Goal: Task Accomplishment & Management: Manage account settings

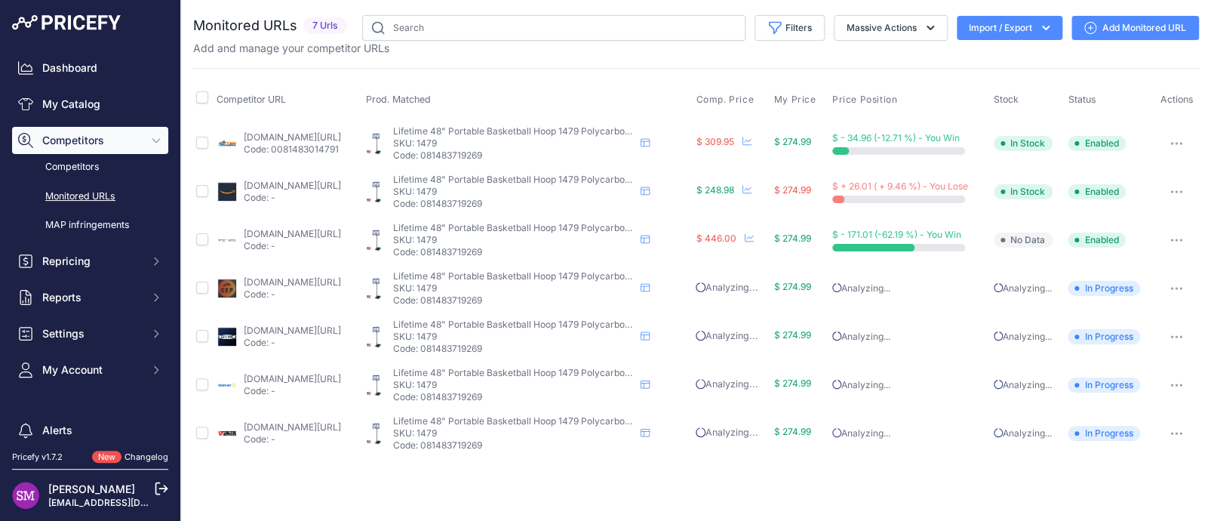
click at [287, 377] on link "walmart.com/ip/lifetime-new-adjustable-portable-basketball-hoop-48-inch-polycar…" at bounding box center [292, 378] width 97 height 11
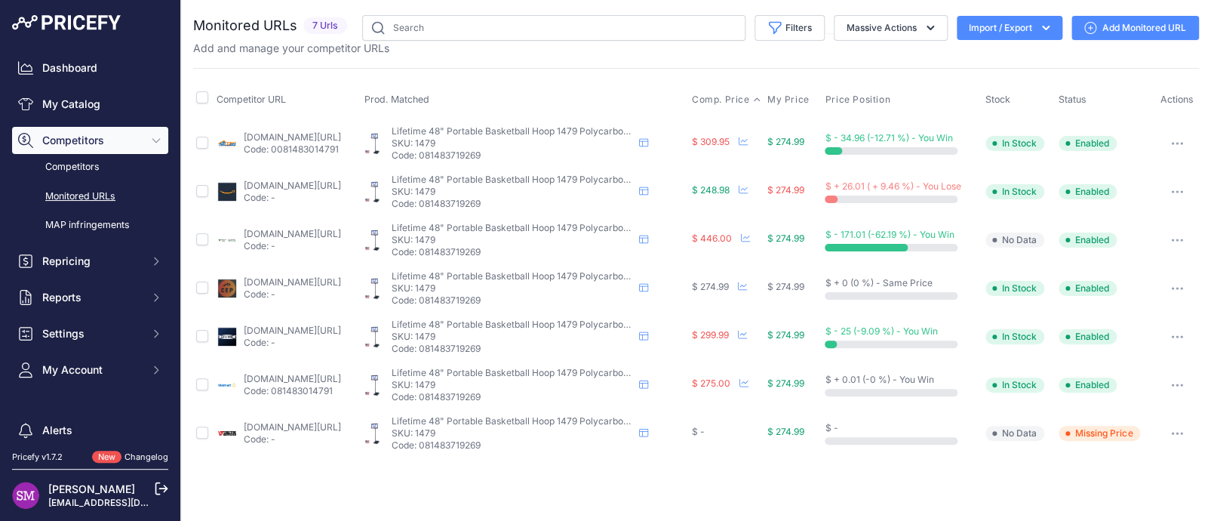
click at [750, 97] on span "Comp. Price" at bounding box center [721, 100] width 58 height 12
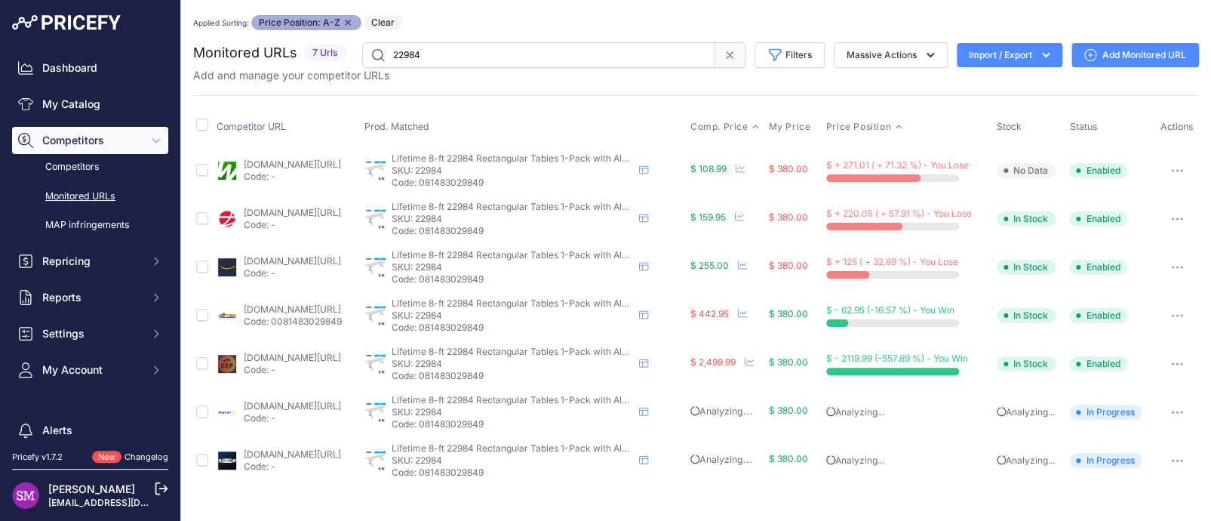
click at [739, 124] on span "Comp. Price" at bounding box center [719, 127] width 58 height 12
click at [282, 161] on link "webstaurantstore.com/lifetime-folding-table-30-x-96-plastic-almond-2984/3842984…" at bounding box center [292, 163] width 97 height 11
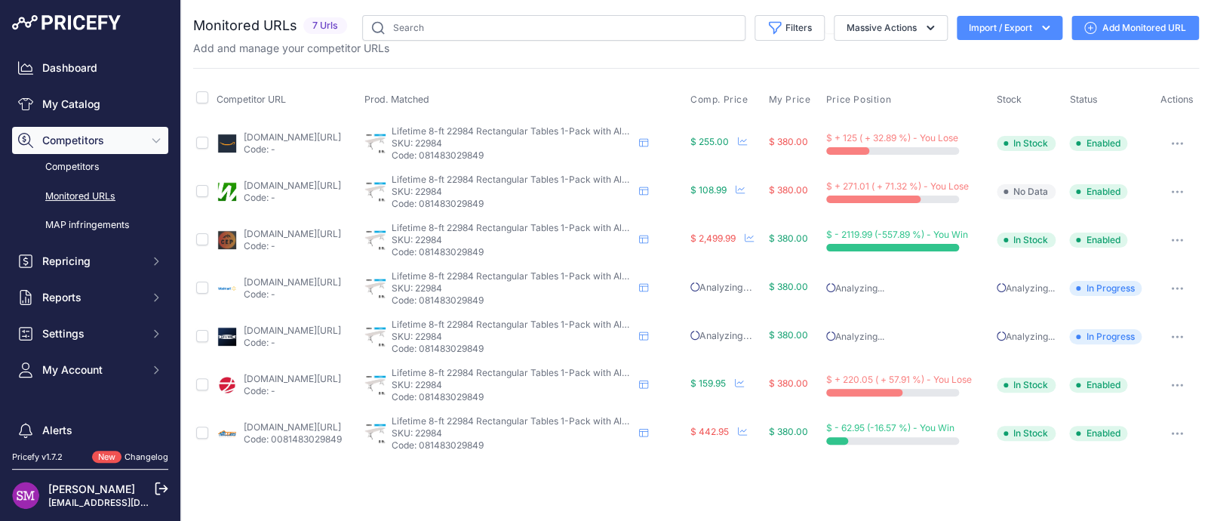
click at [1175, 187] on button "button" at bounding box center [1177, 191] width 30 height 21
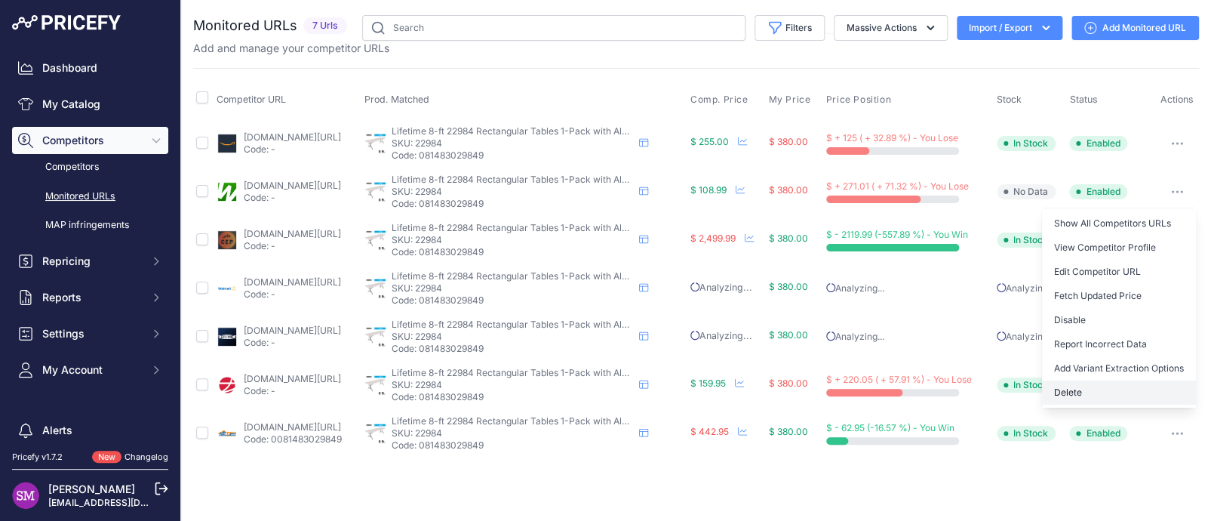
click at [1087, 386] on button "Delete" at bounding box center [1119, 392] width 154 height 24
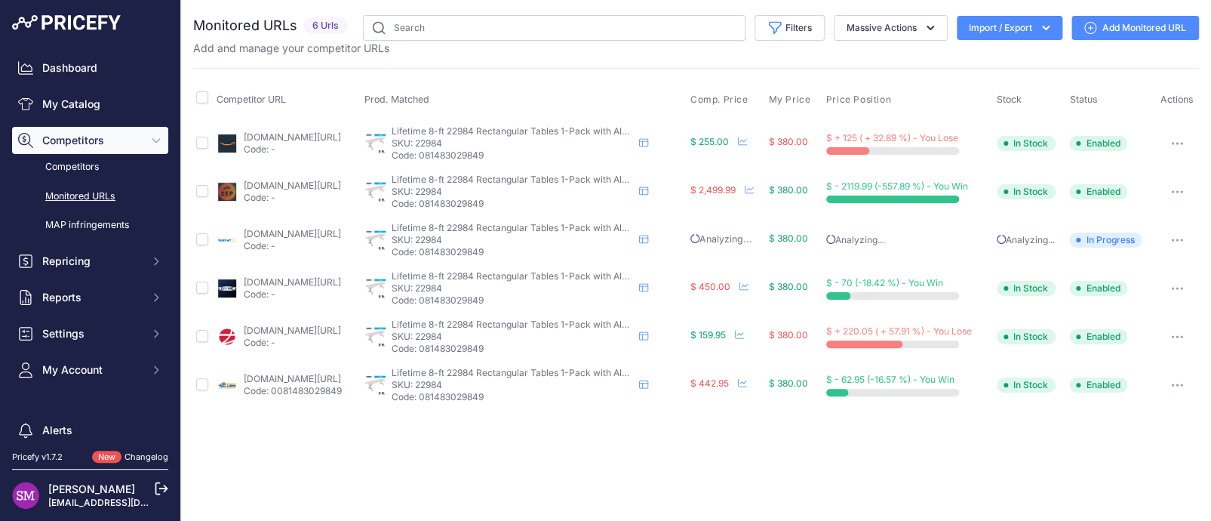
click at [293, 236] on link "[DOMAIN_NAME][URL]" at bounding box center [292, 233] width 97 height 11
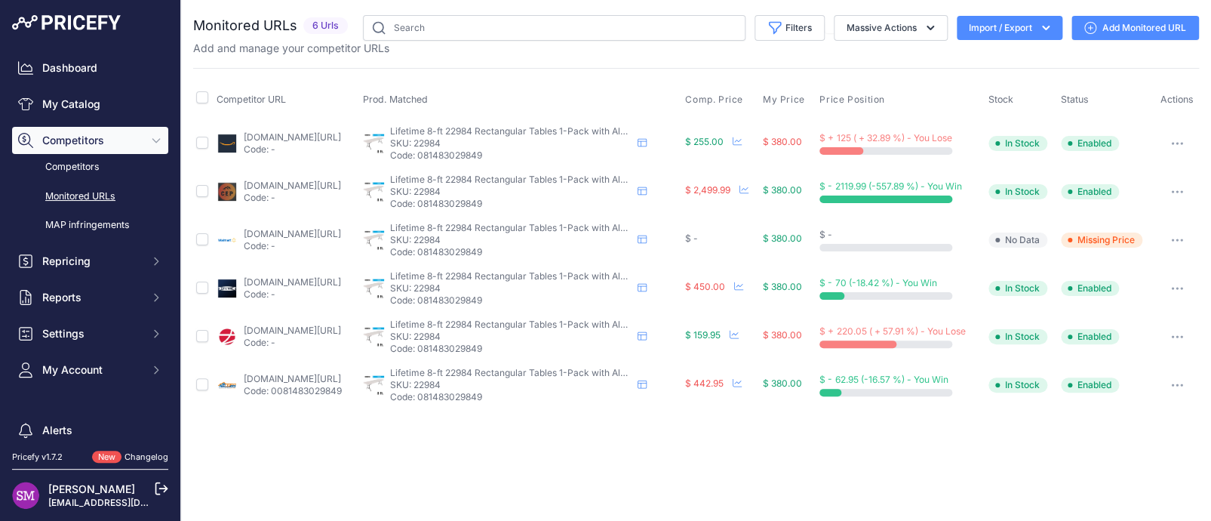
click at [1180, 235] on button "button" at bounding box center [1177, 239] width 30 height 21
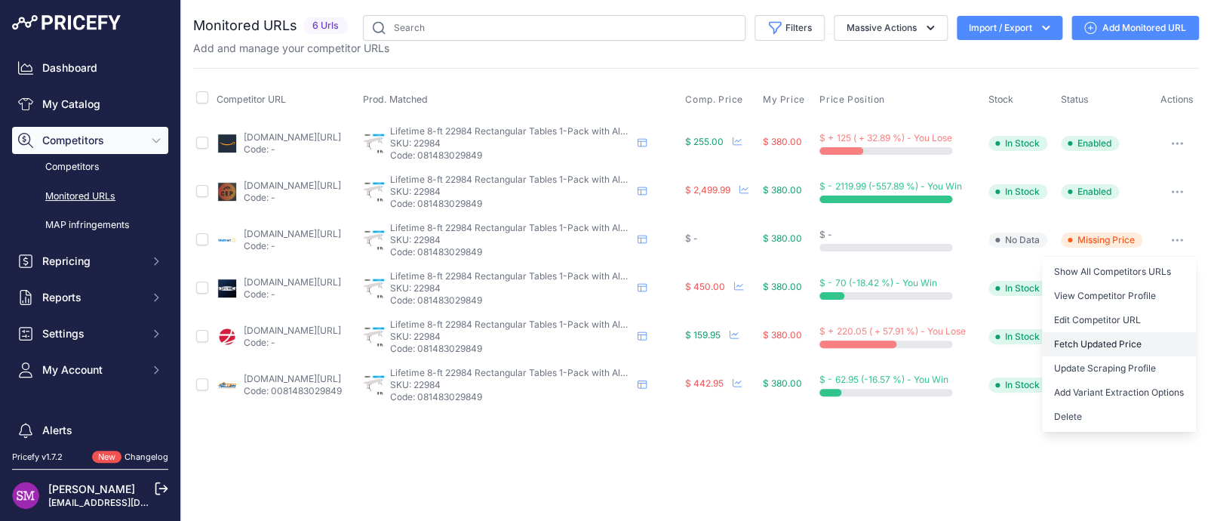
click at [1087, 341] on button "Fetch Updated Price" at bounding box center [1119, 344] width 154 height 24
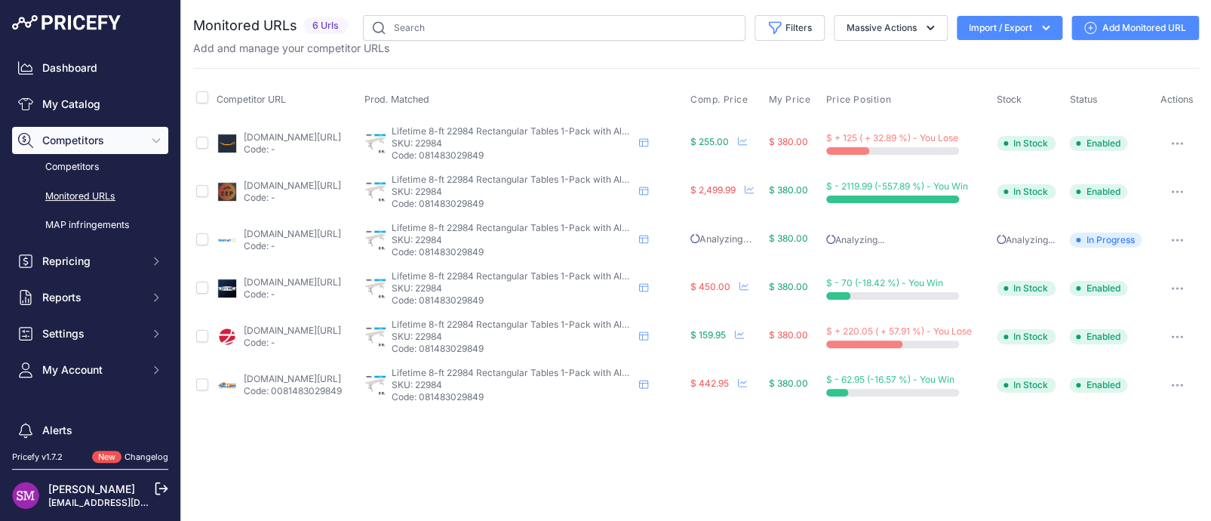
click at [226, 276] on div "lifetime.com/lifetime-2984g-8-foot-folding-table-commercial-grade?bvstate=pg:3/…" at bounding box center [288, 288] width 142 height 24
click at [1178, 190] on icon "button" at bounding box center [1177, 191] width 12 height 3
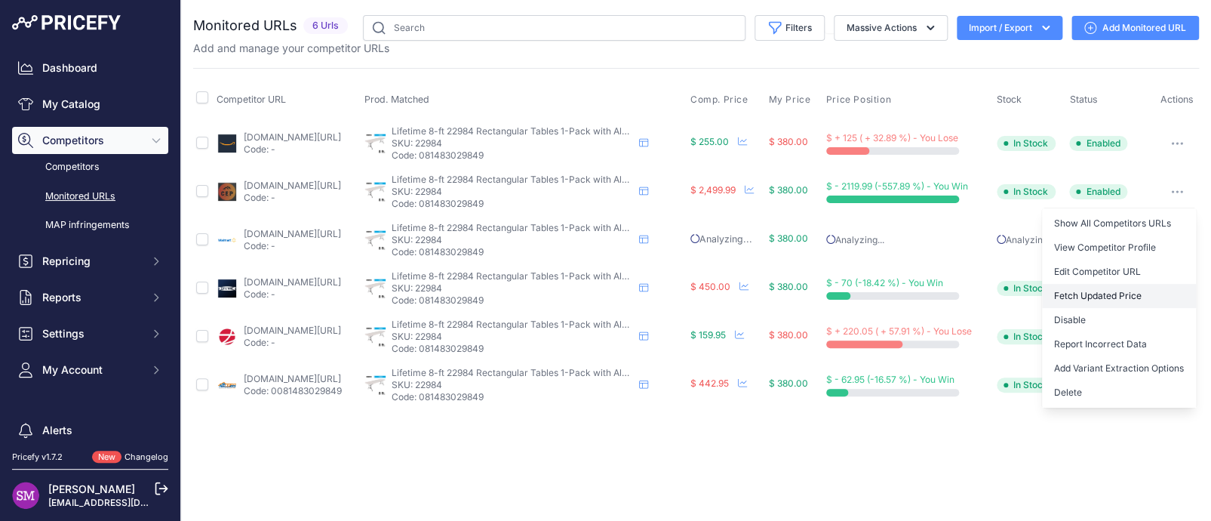
click at [1091, 292] on button "Fetch Updated Price" at bounding box center [1119, 296] width 154 height 24
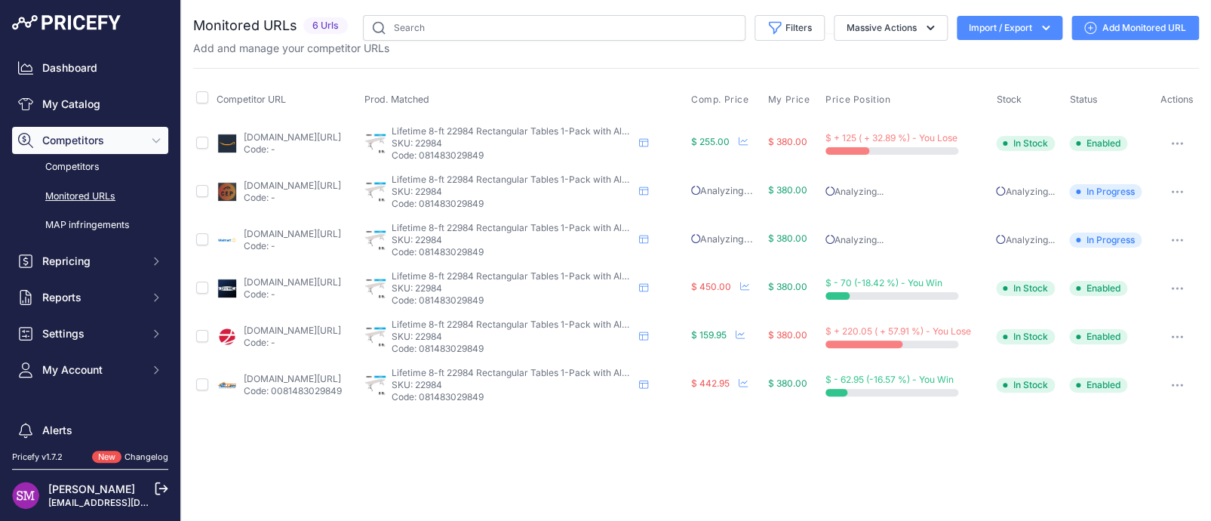
click at [249, 192] on p "Code: -" at bounding box center [292, 198] width 97 height 12
click at [247, 184] on link "competitiveedgeproducts.com/lifetime-8-foot-folding-table-commercial-almond-229…" at bounding box center [292, 185] width 97 height 11
click at [273, 235] on link "[DOMAIN_NAME][URL]" at bounding box center [292, 233] width 97 height 11
click at [264, 233] on link "walmart.com/ip/lifetime-8-foot-rectangle-folding-table-indoor-outdoor-commercia…" at bounding box center [292, 233] width 97 height 11
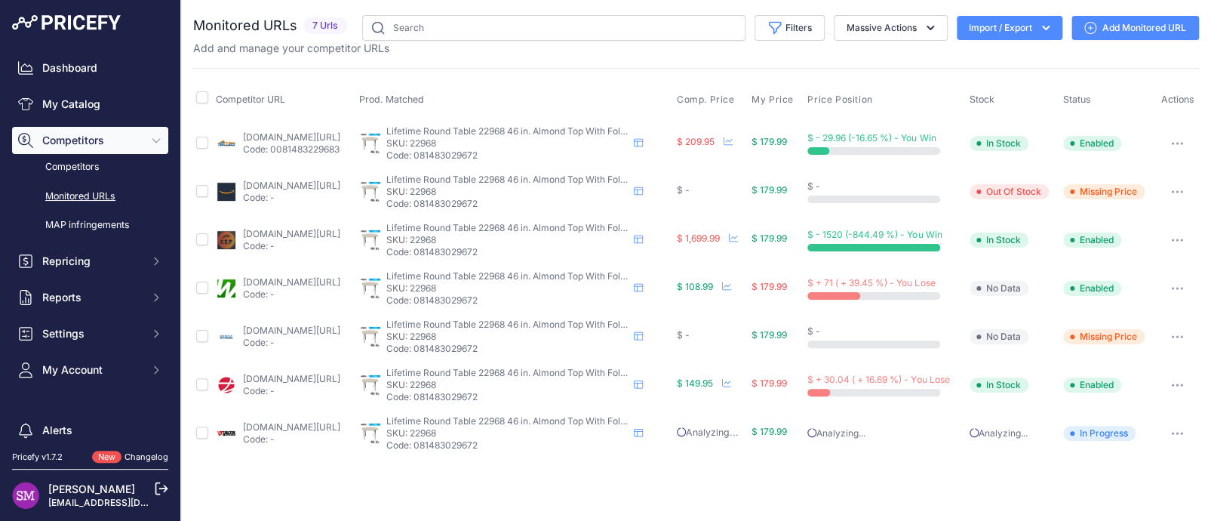
click at [1177, 235] on button "button" at bounding box center [1177, 239] width 30 height 21
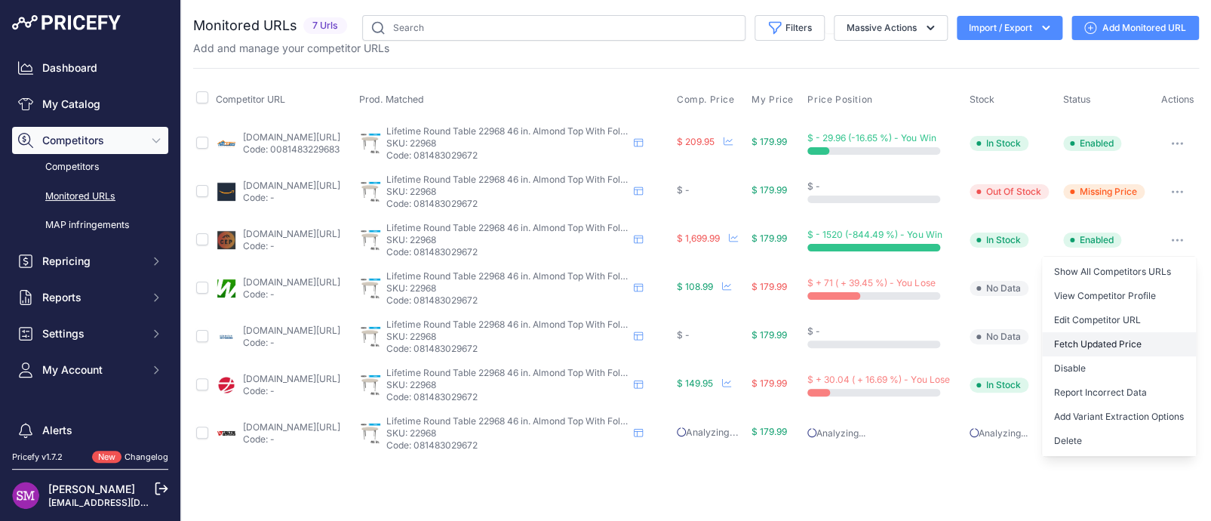
click at [1111, 343] on button "Fetch Updated Price" at bounding box center [1119, 344] width 154 height 24
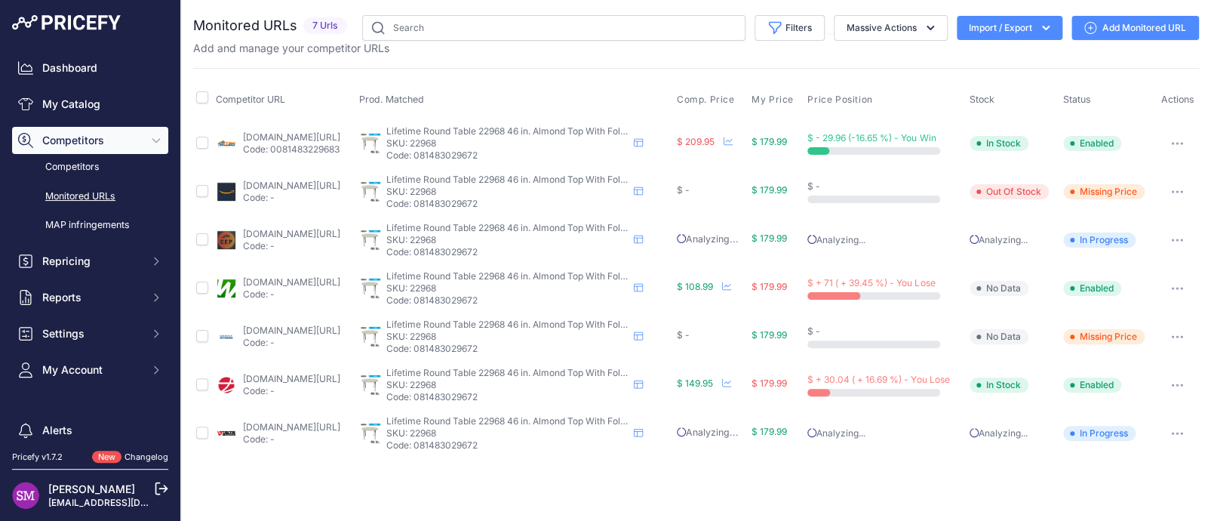
click at [269, 327] on link "bedbathandbeyond.com/c/dining-furniture/folding-tables-chairs?t=24427&featuredp…" at bounding box center [291, 329] width 97 height 11
click at [1175, 338] on button "button" at bounding box center [1177, 336] width 30 height 21
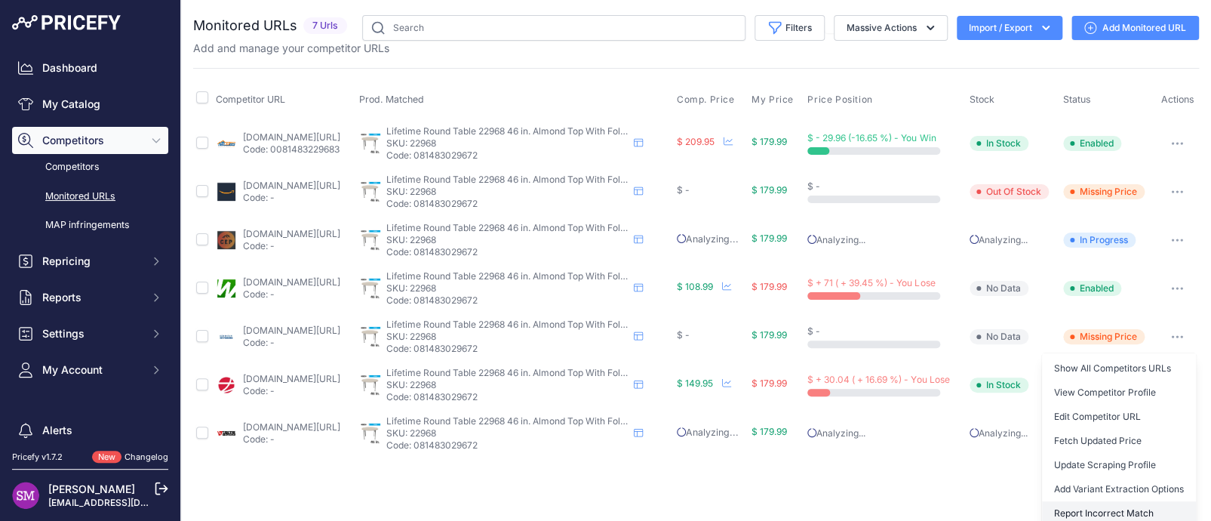
scroll to position [30, 0]
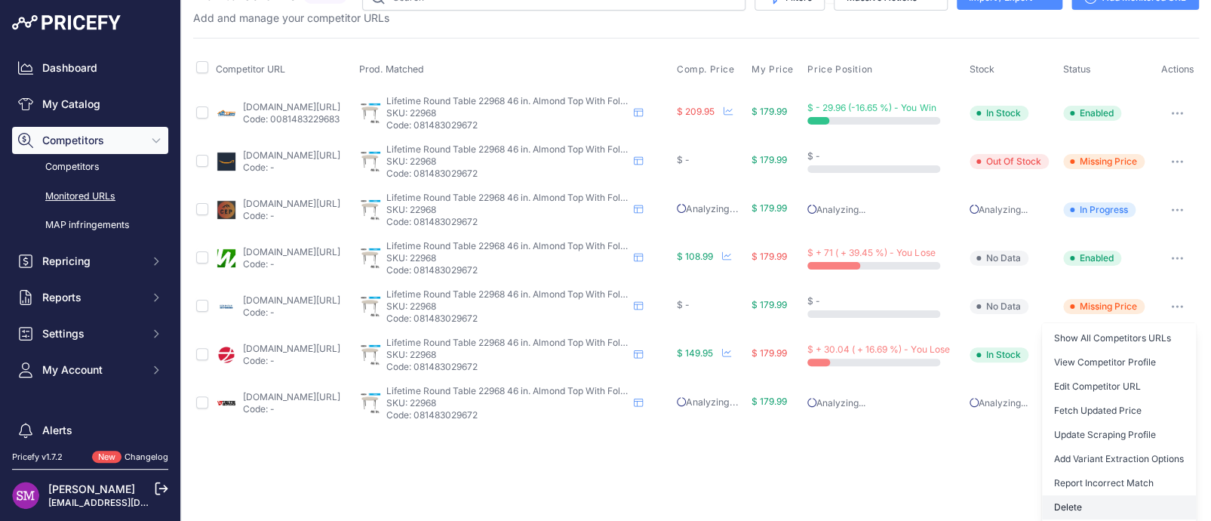
click at [1055, 502] on button "Delete" at bounding box center [1119, 507] width 154 height 24
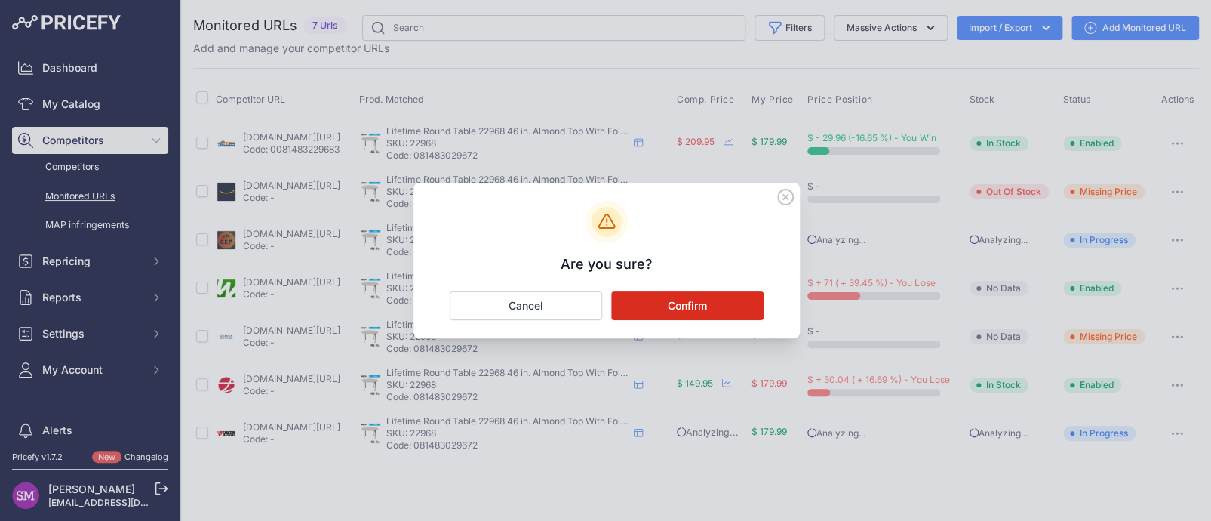
click at [684, 301] on button "Confirm" at bounding box center [687, 305] width 152 height 29
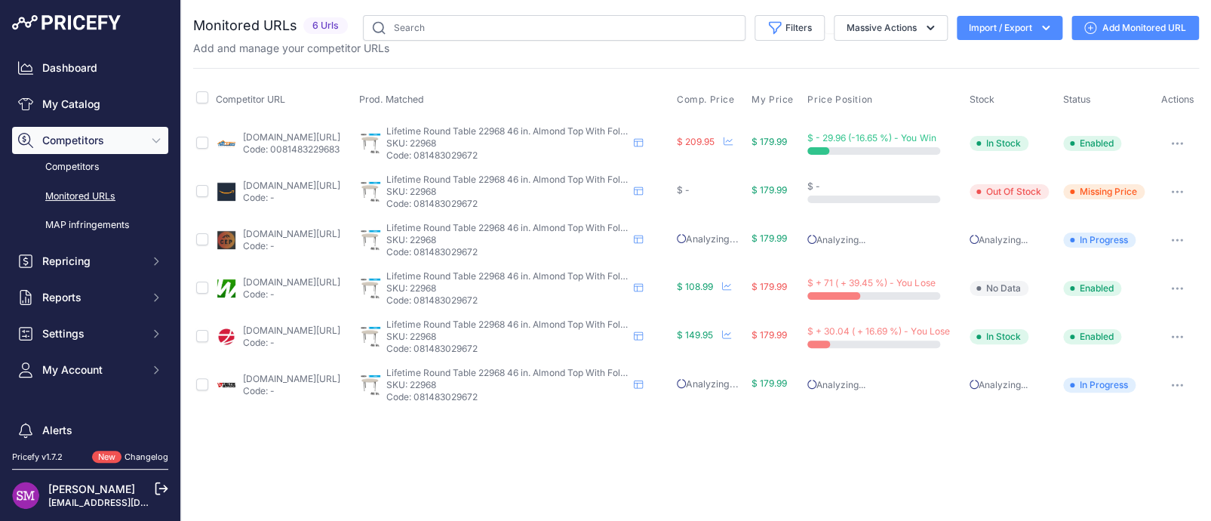
click at [270, 326] on link "globalindustrial.com/p/portable-round-folding-table-48-almond-2?prirule_jdsnikf…" at bounding box center [291, 329] width 97 height 11
click at [1177, 327] on button "button" at bounding box center [1177, 336] width 30 height 21
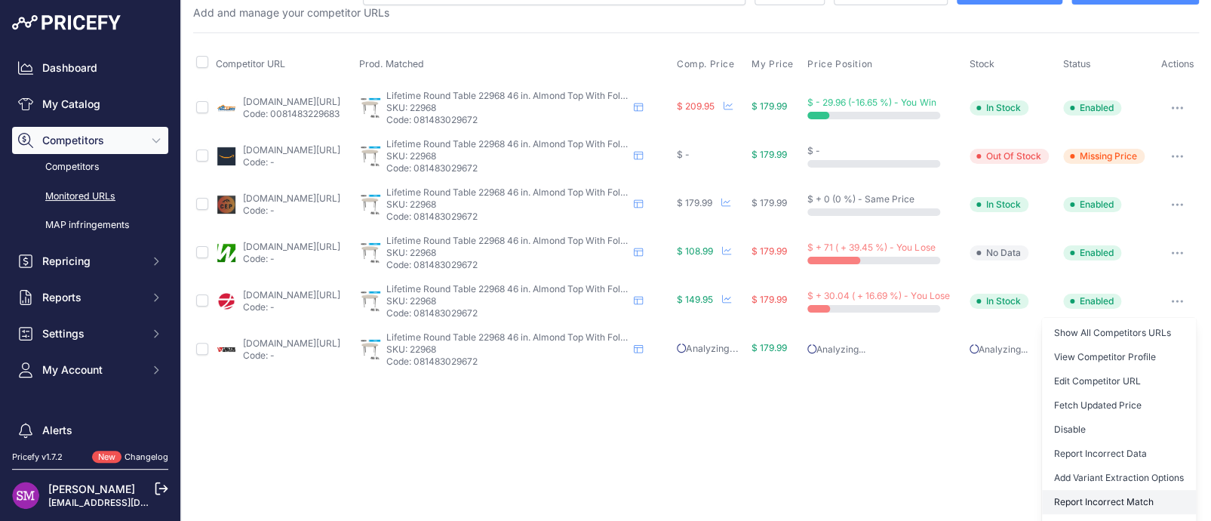
scroll to position [54, 0]
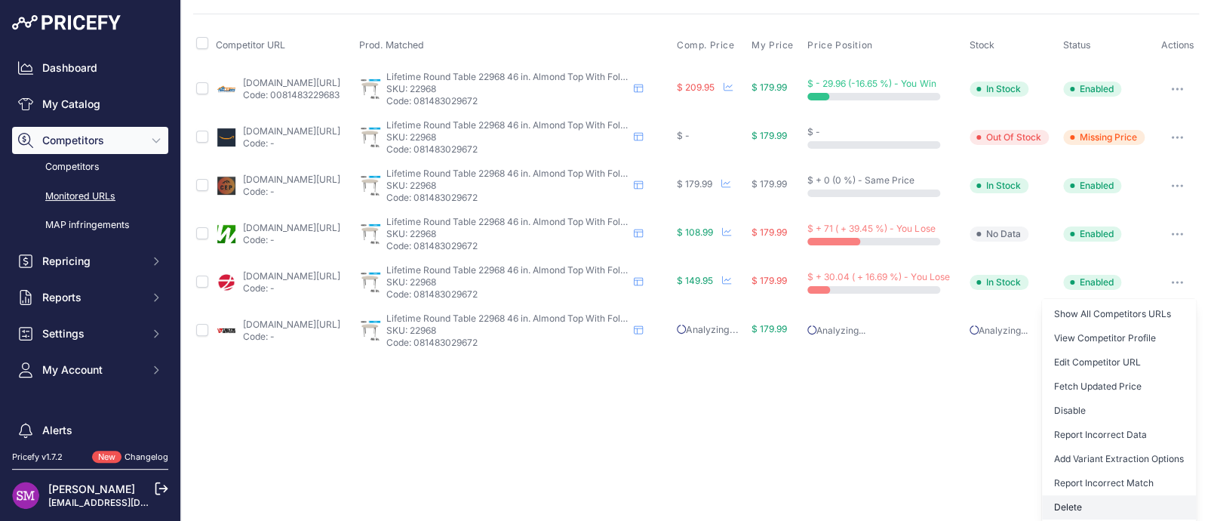
click at [1065, 502] on button "Delete" at bounding box center [1119, 507] width 154 height 24
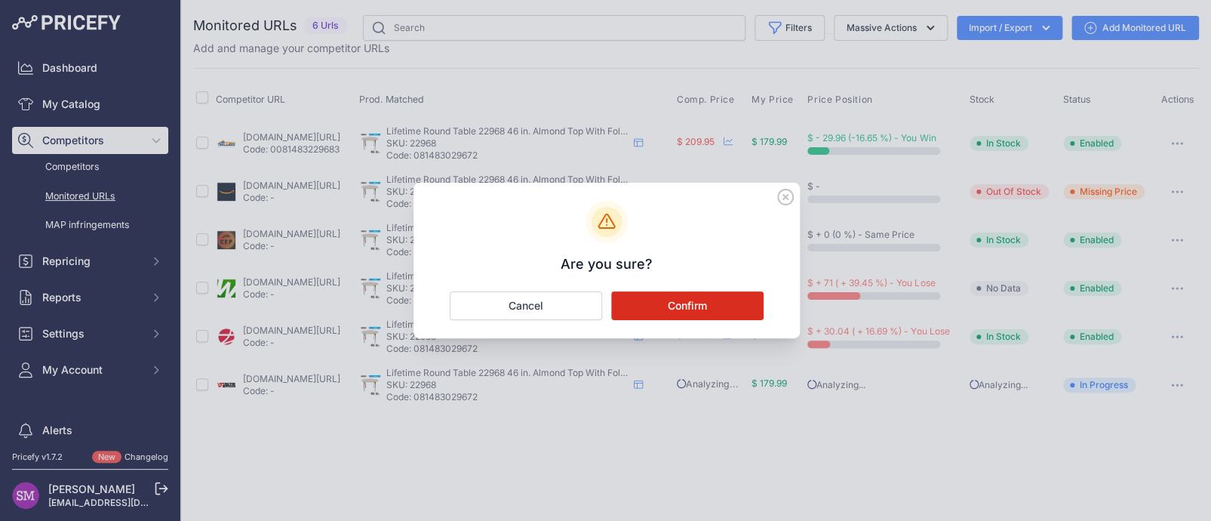
click at [682, 299] on button "Confirm" at bounding box center [687, 305] width 152 height 29
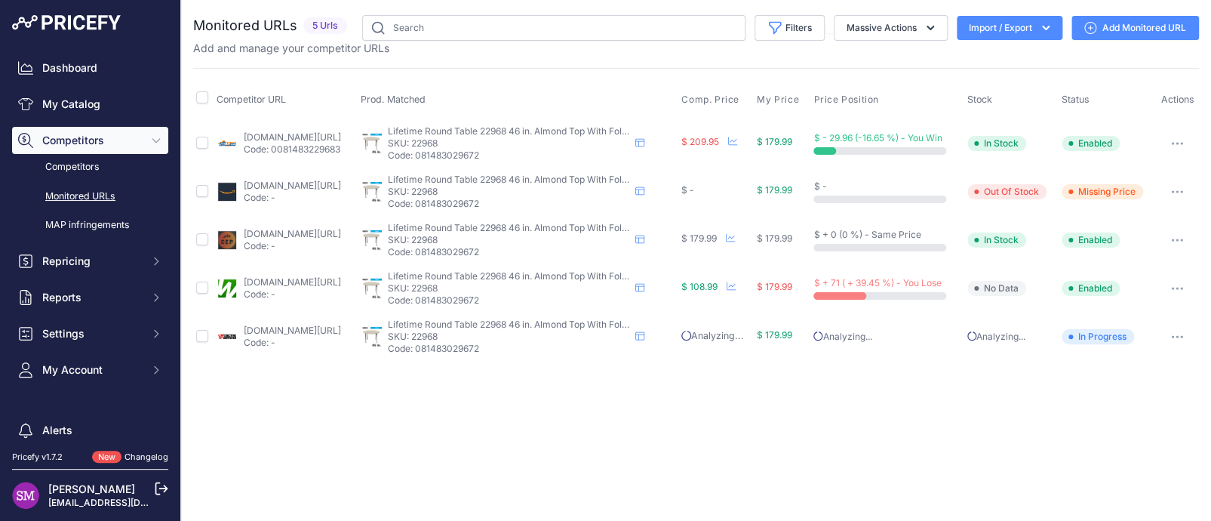
click at [285, 185] on link "[DOMAIN_NAME][URL]" at bounding box center [292, 185] width 97 height 11
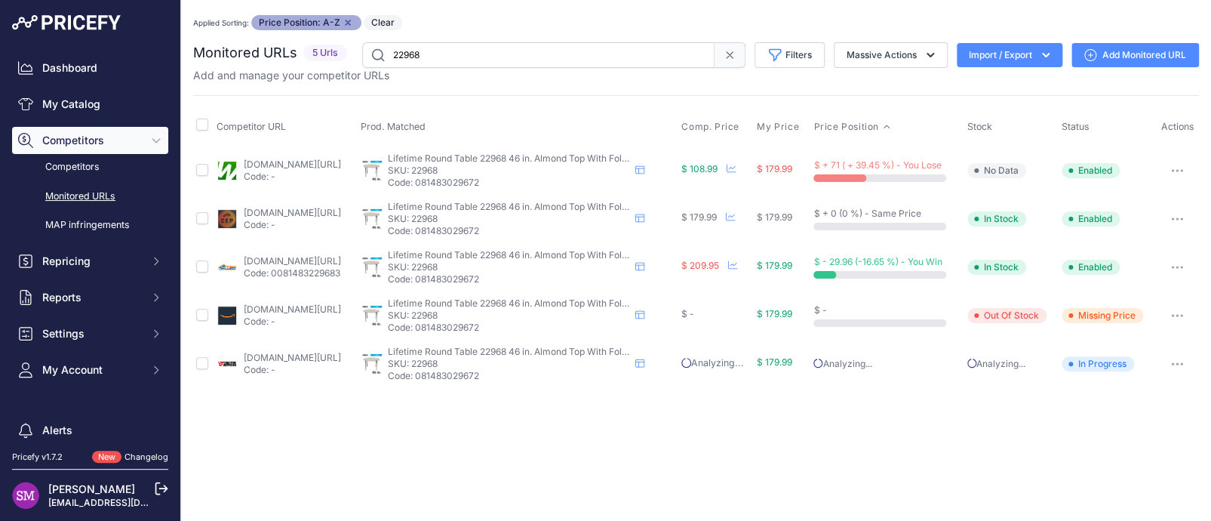
click at [1170, 318] on button "button" at bounding box center [1177, 315] width 30 height 21
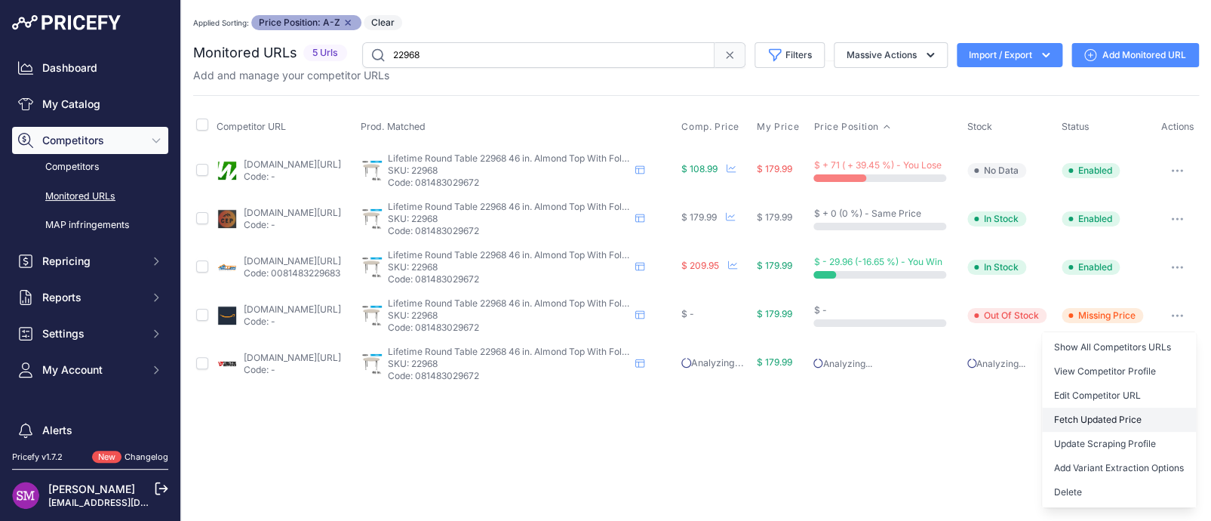
click at [1080, 411] on button "Fetch Updated Price" at bounding box center [1119, 419] width 154 height 24
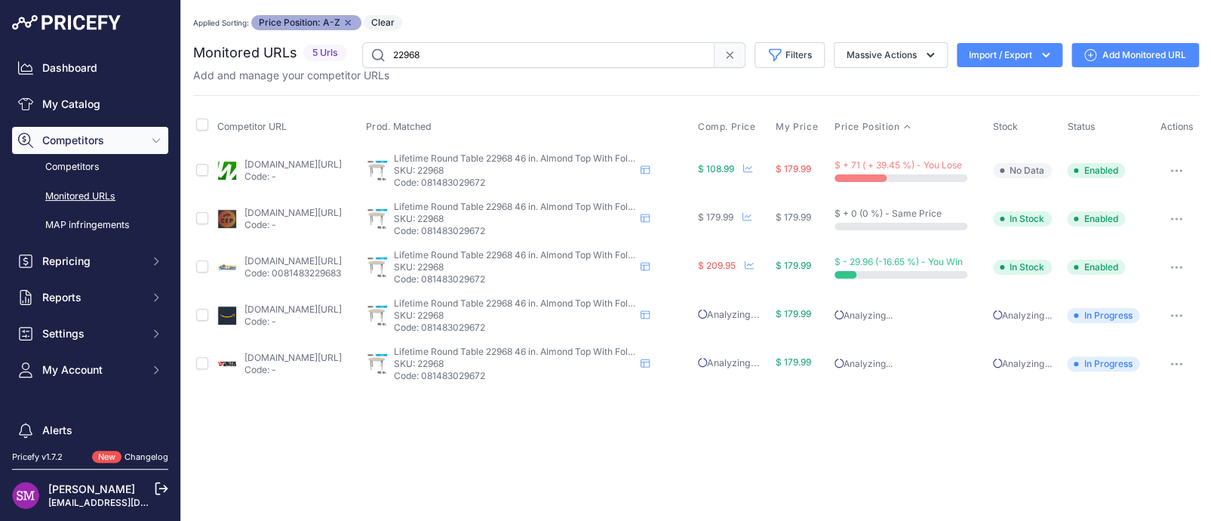
click at [324, 165] on link "[DOMAIN_NAME][URL]" at bounding box center [292, 163] width 97 height 11
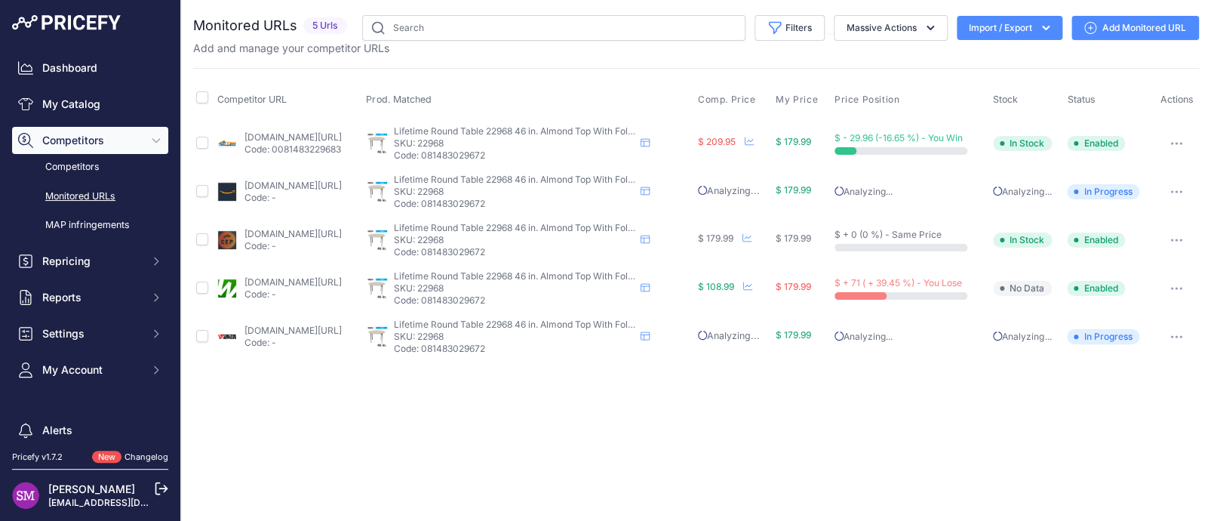
click at [1177, 289] on button "button" at bounding box center [1176, 288] width 30 height 21
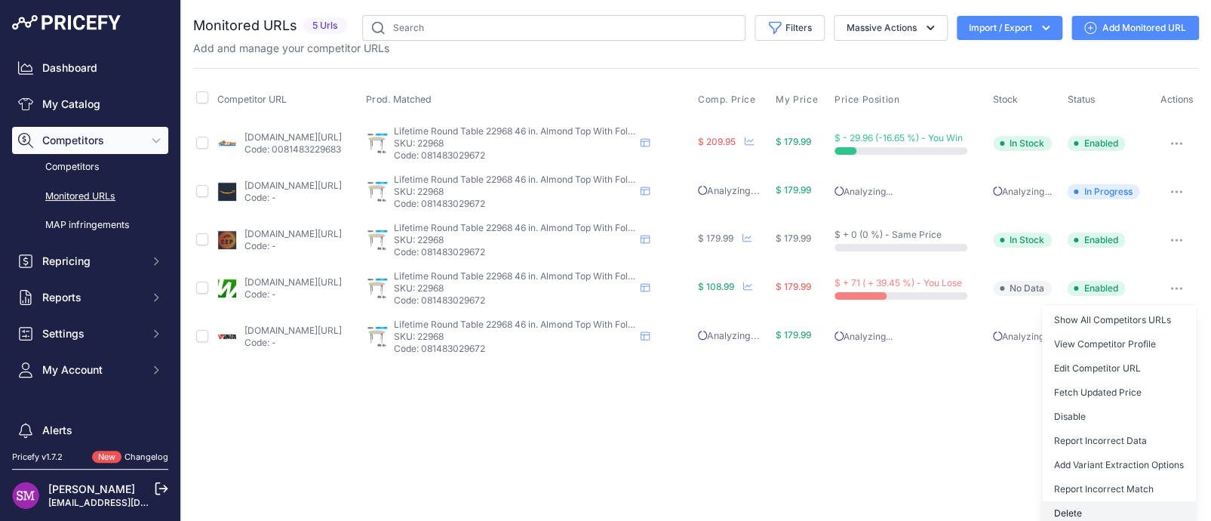
click at [1056, 502] on button "Delete" at bounding box center [1119, 513] width 154 height 24
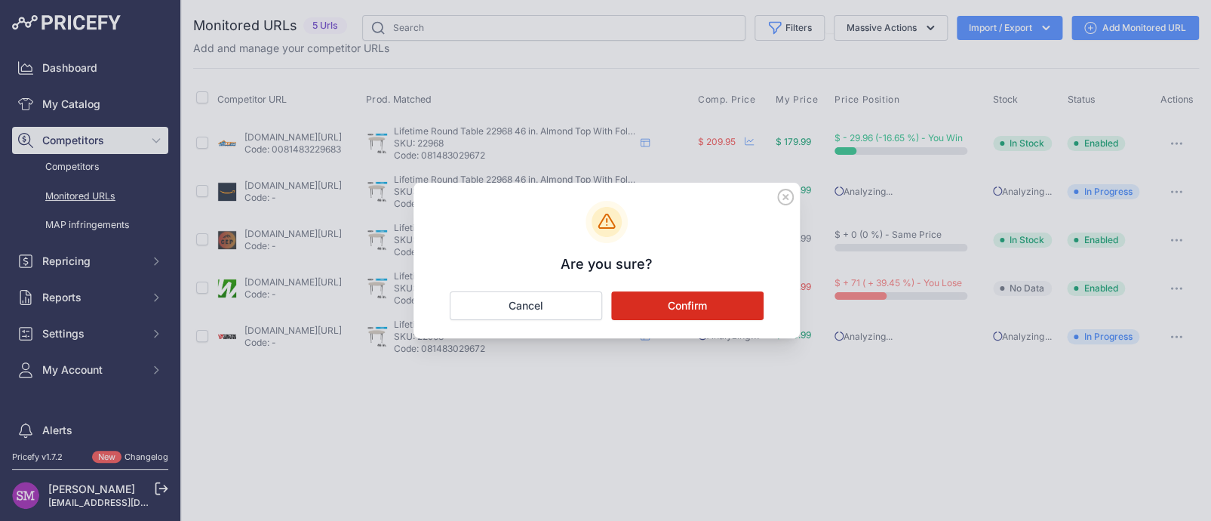
click at [664, 303] on button "Confirm" at bounding box center [687, 305] width 152 height 29
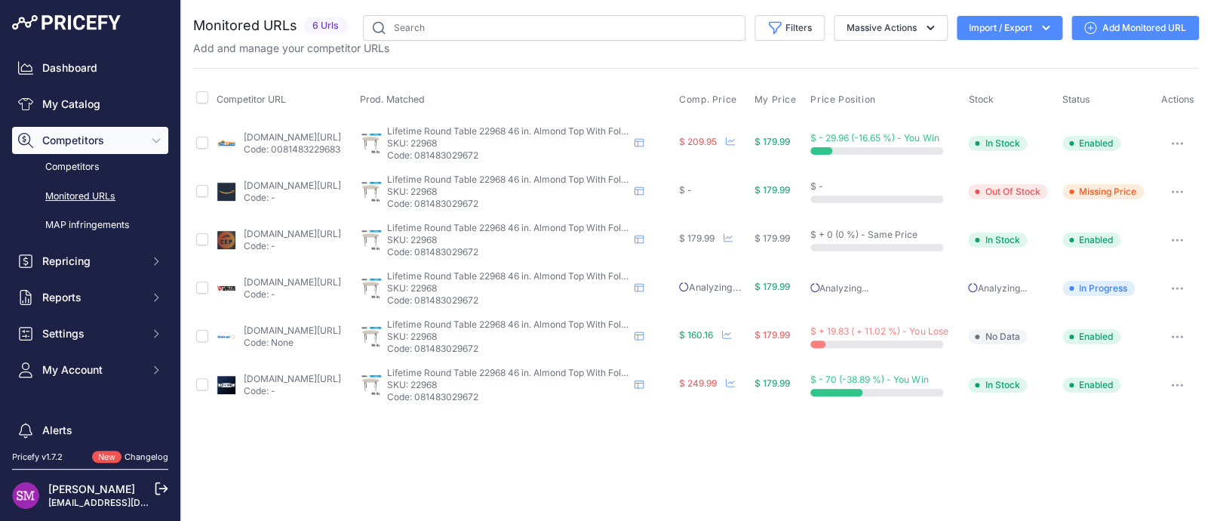
click at [1183, 190] on icon "button" at bounding box center [1177, 191] width 12 height 3
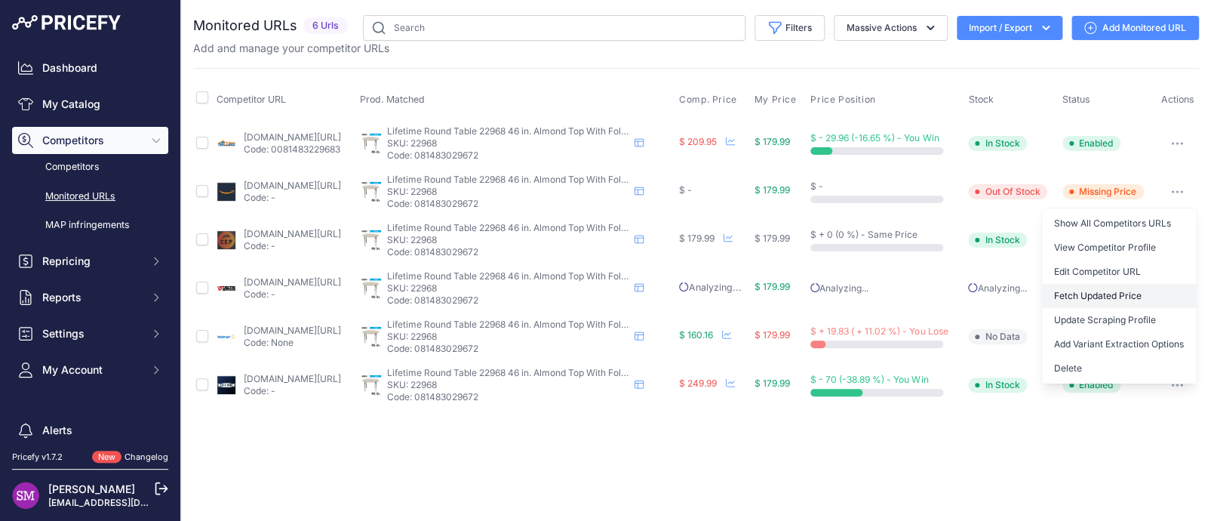
click at [1105, 299] on button "Fetch Updated Price" at bounding box center [1119, 296] width 154 height 24
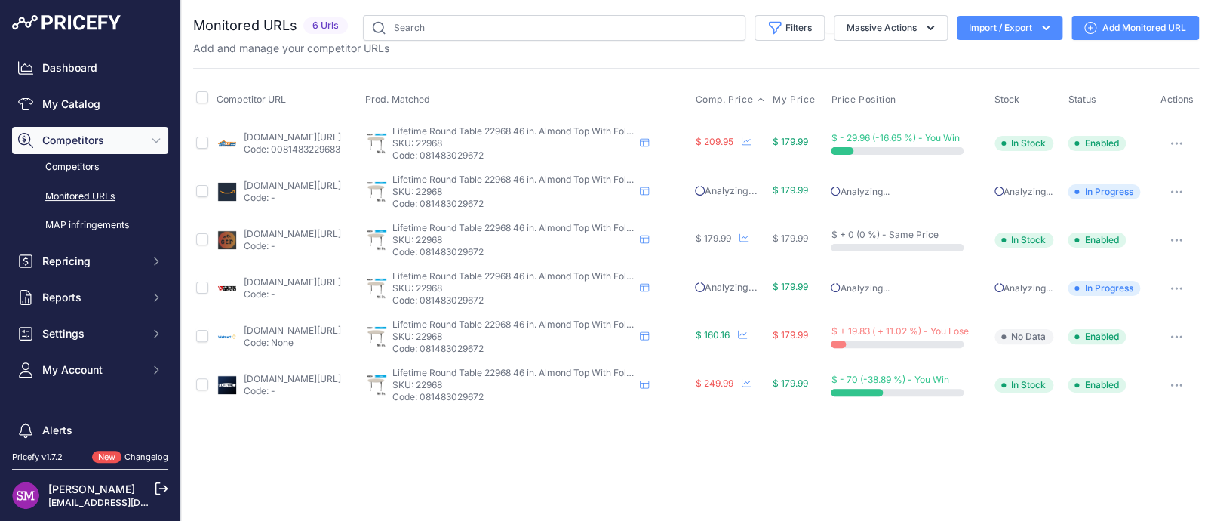
click at [748, 97] on span "Comp. Price" at bounding box center [724, 100] width 58 height 12
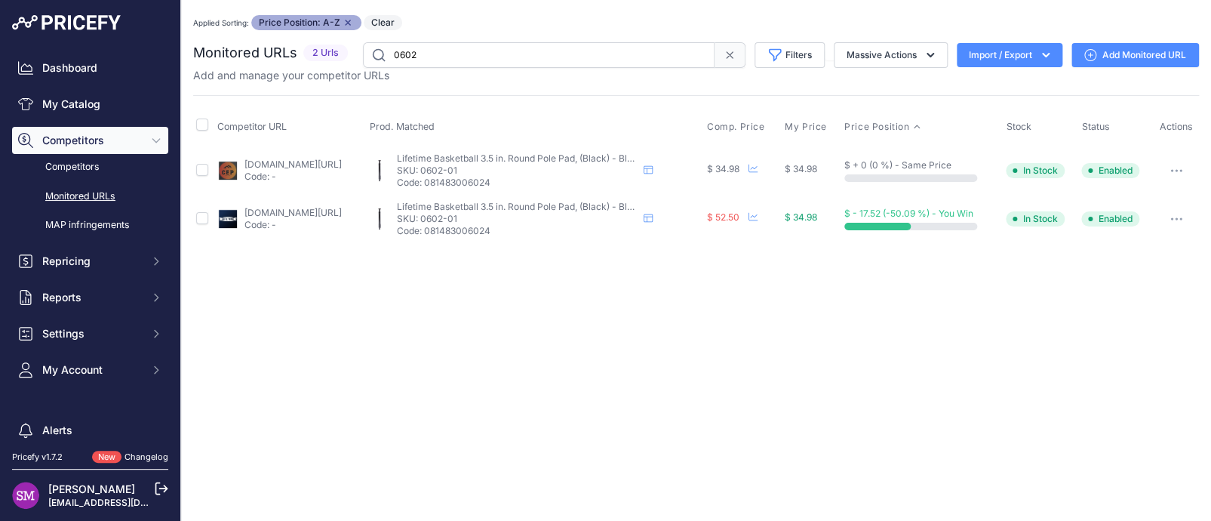
click at [469, 59] on input "0602" at bounding box center [539, 55] width 352 height 26
type input "0602-01"
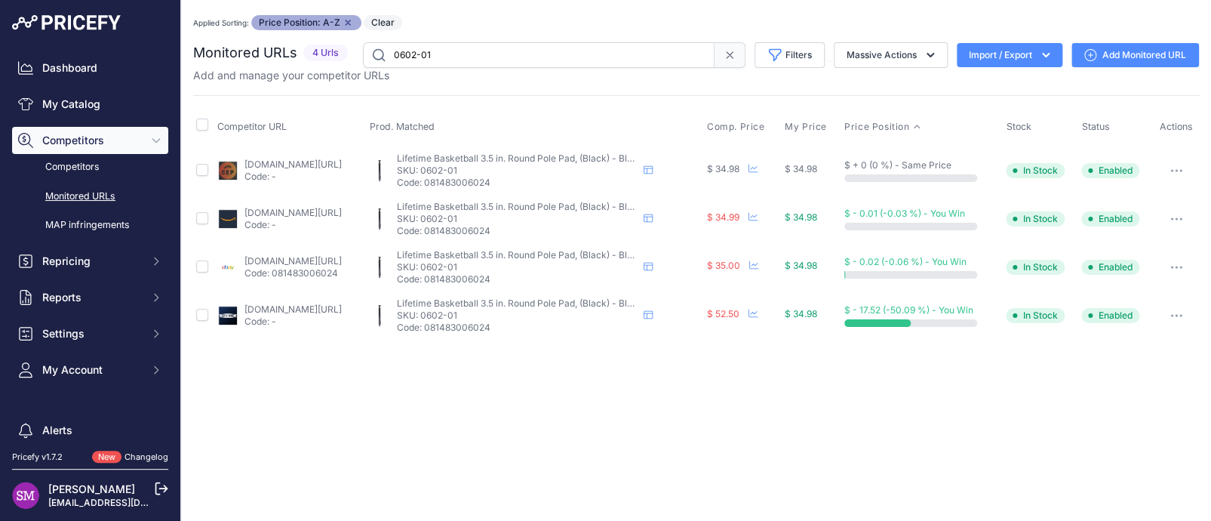
click at [573, 26] on div "Applied Sorting: Price Position: A-Z Remove sort option Clear" at bounding box center [696, 22] width 1006 height 15
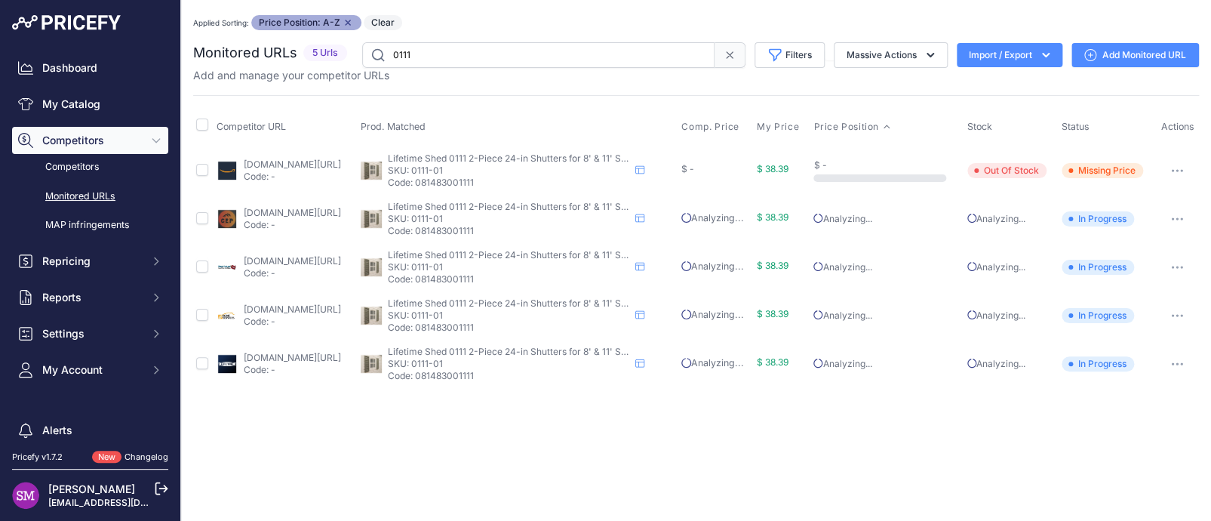
click at [623, 14] on div "You are not connected to the internet. Applied Sorting: Price Position: A-Z Rem…" at bounding box center [696, 201] width 1006 height 403
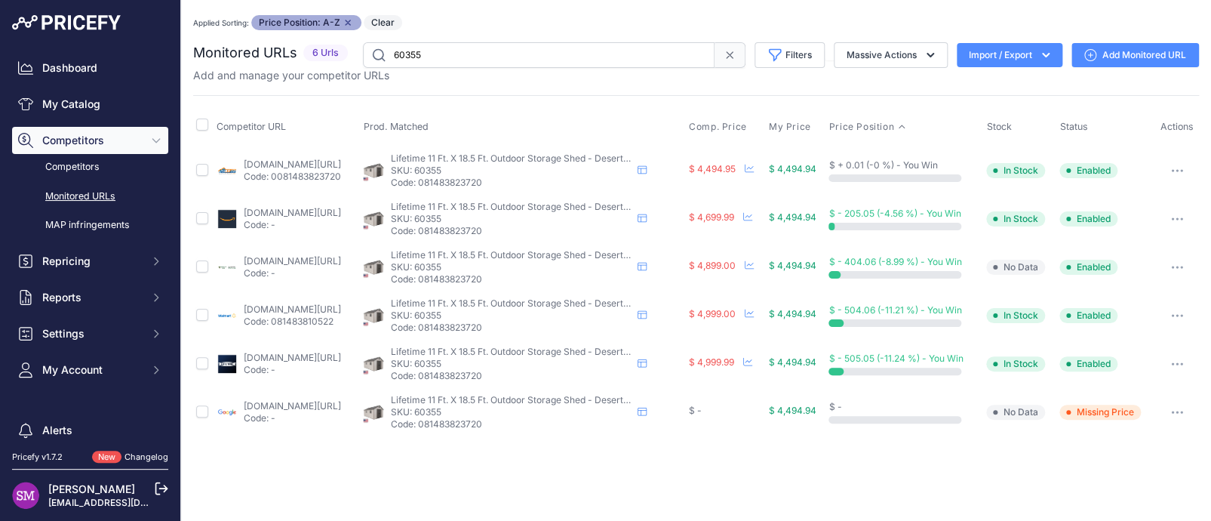
drag, startPoint x: 366, startPoint y: 404, endPoint x: 329, endPoint y: 409, distance: 37.3
click at [329, 409] on link "google.com/shopping/product/732779144887733960?gl=us&prds=scoring%3ap&prirule_j…" at bounding box center [292, 405] width 97 height 11
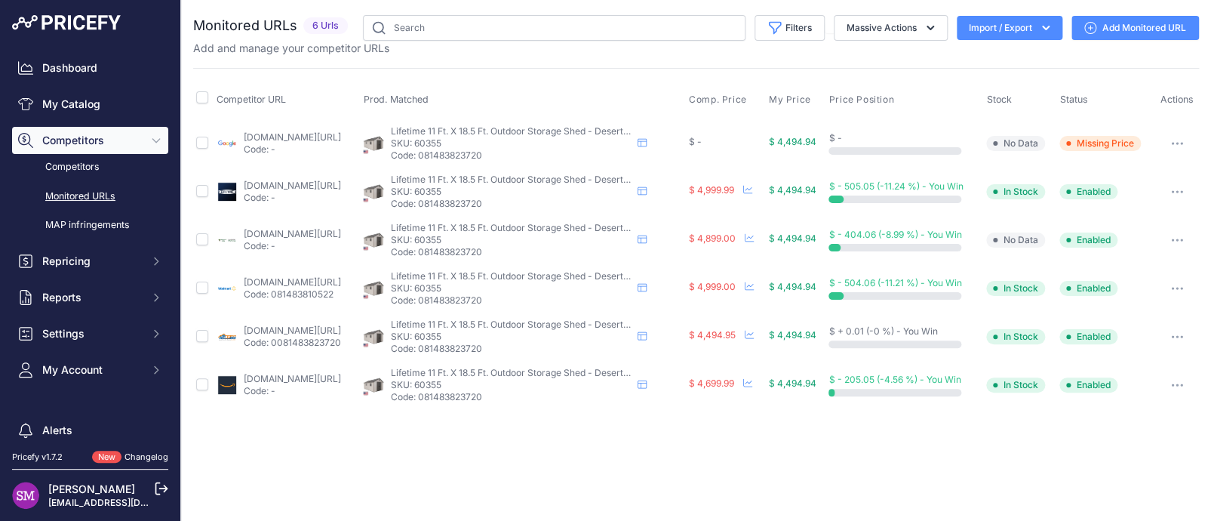
click at [1178, 380] on button "button" at bounding box center [1177, 384] width 30 height 21
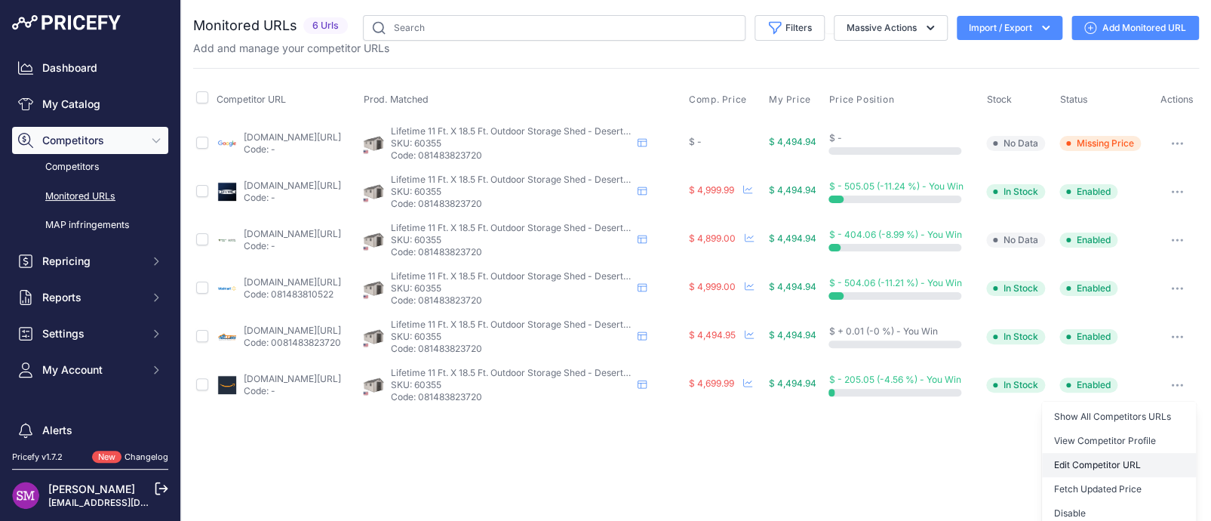
scroll to position [75, 0]
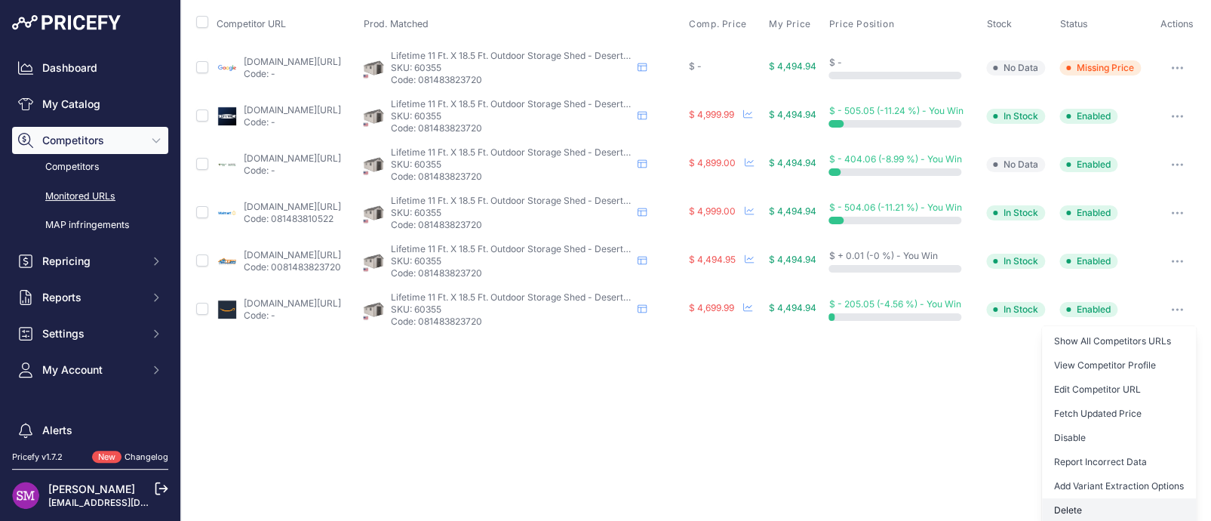
click at [1058, 503] on button "Delete" at bounding box center [1119, 510] width 154 height 24
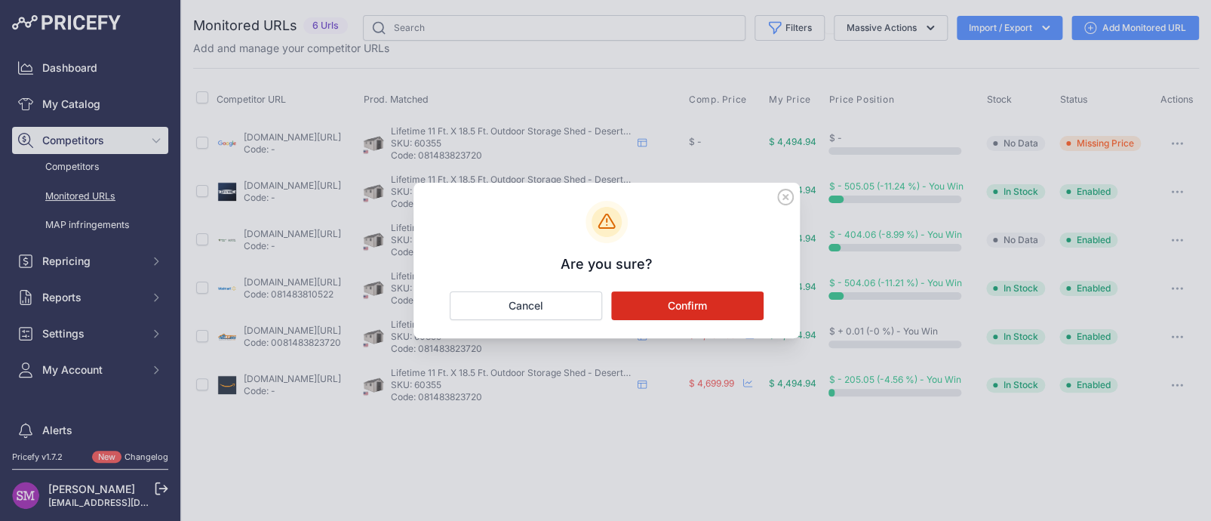
click at [675, 298] on button "Confirm" at bounding box center [687, 305] width 152 height 29
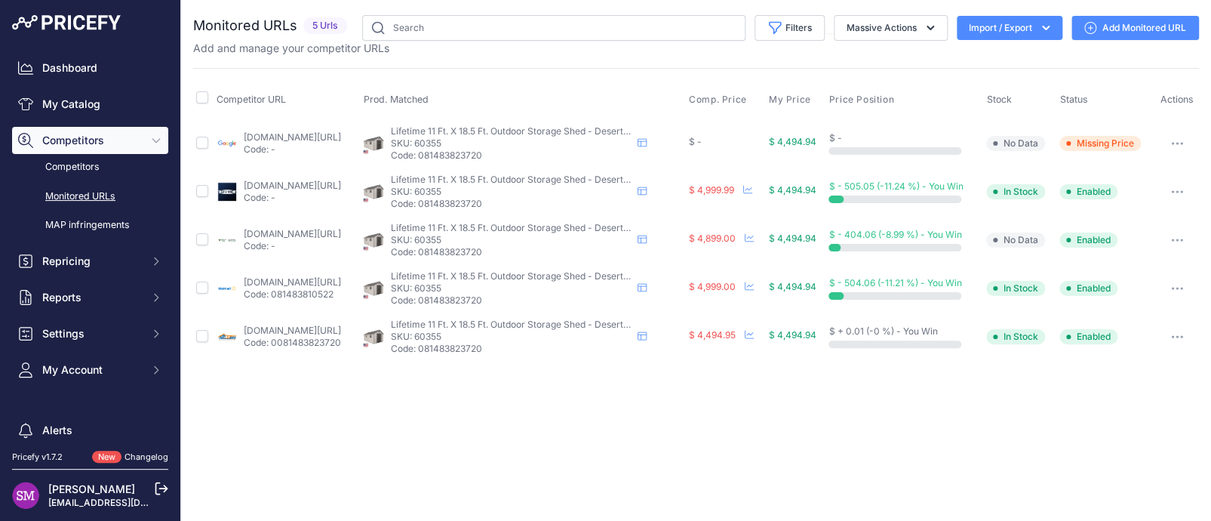
click at [1179, 138] on button "button" at bounding box center [1177, 143] width 30 height 21
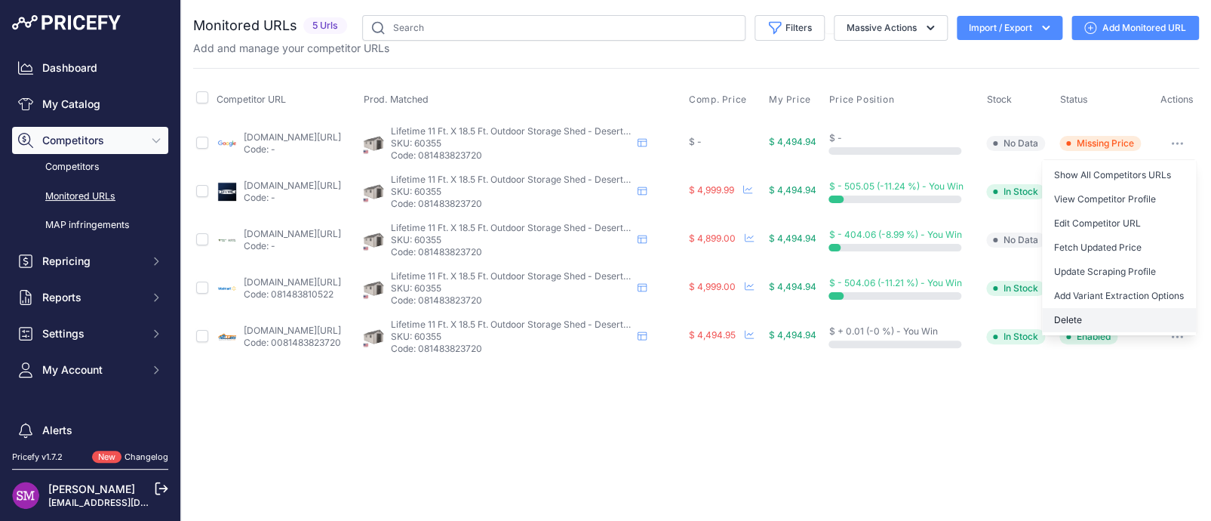
click at [1072, 315] on button "Delete" at bounding box center [1119, 320] width 154 height 24
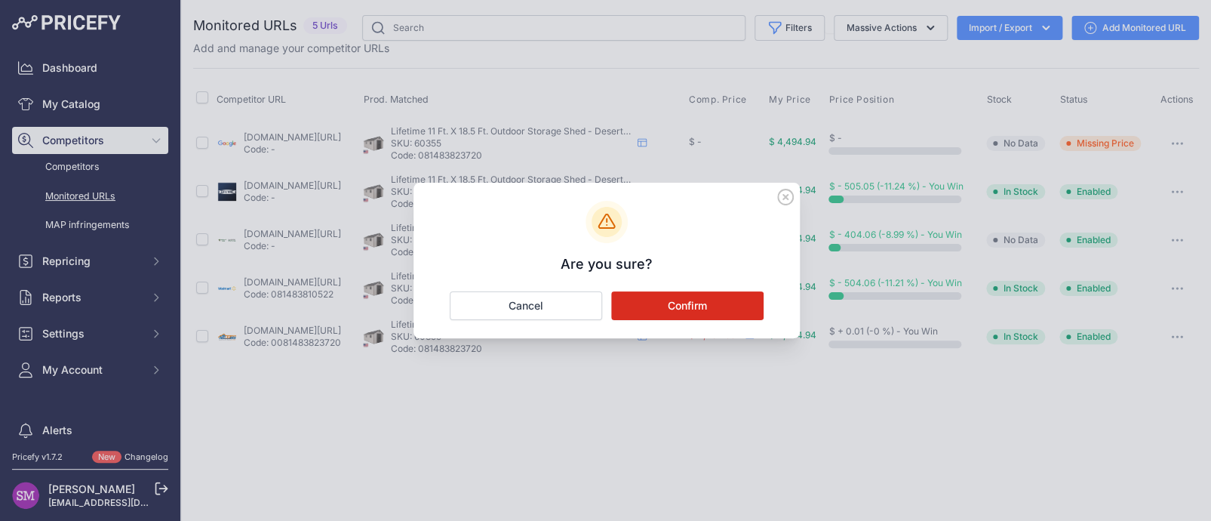
click at [680, 306] on button "Confirm" at bounding box center [687, 305] width 152 height 29
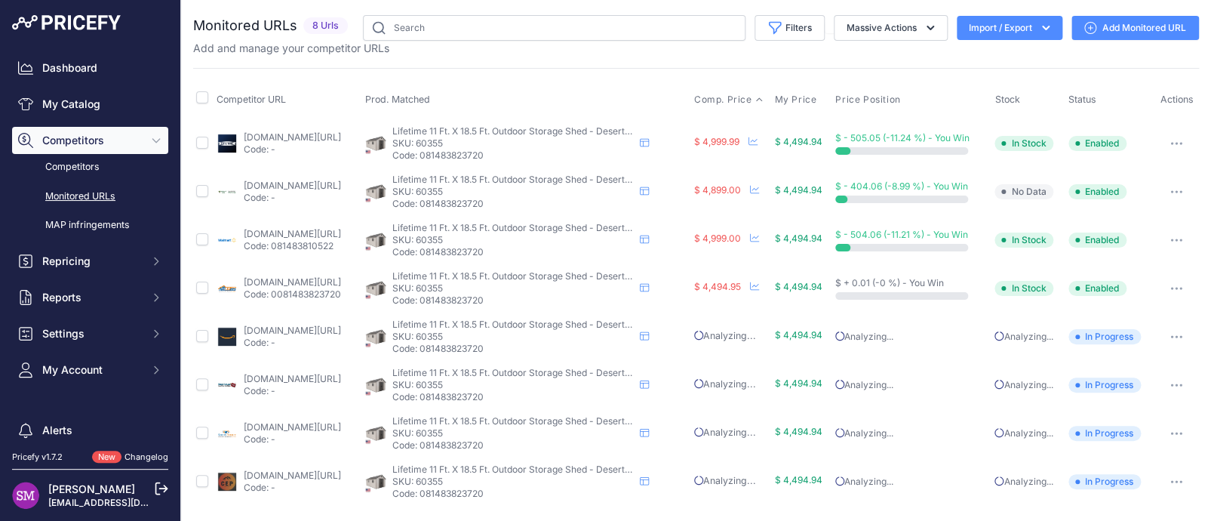
click at [750, 98] on span "Comp. Price" at bounding box center [723, 100] width 58 height 12
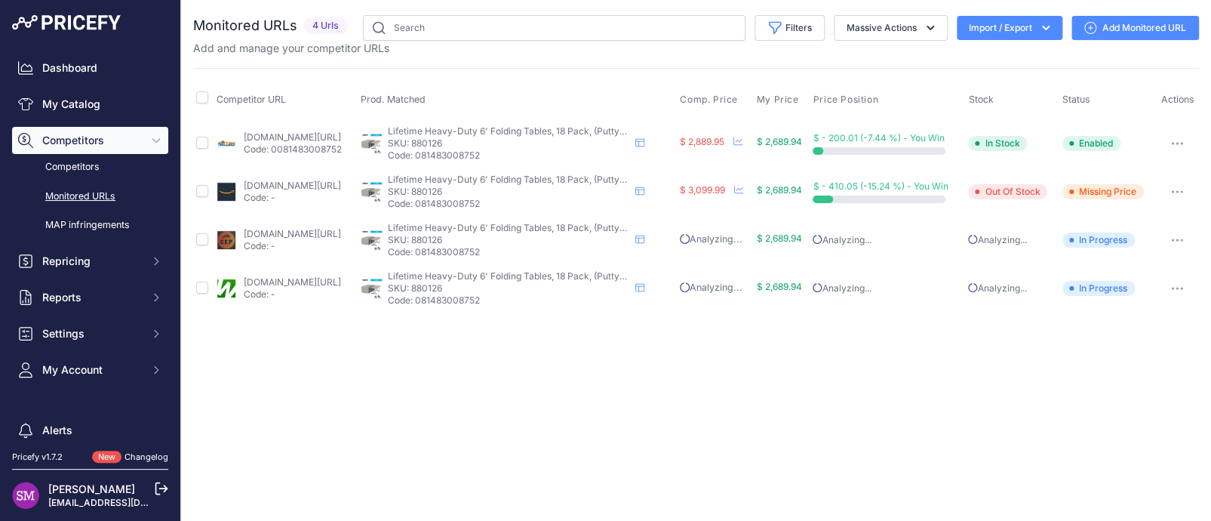
click at [314, 281] on link "[DOMAIN_NAME][URL]" at bounding box center [291, 281] width 97 height 11
click at [580, 60] on div "Monitored URLs 4 Urls" at bounding box center [696, 163] width 1006 height 297
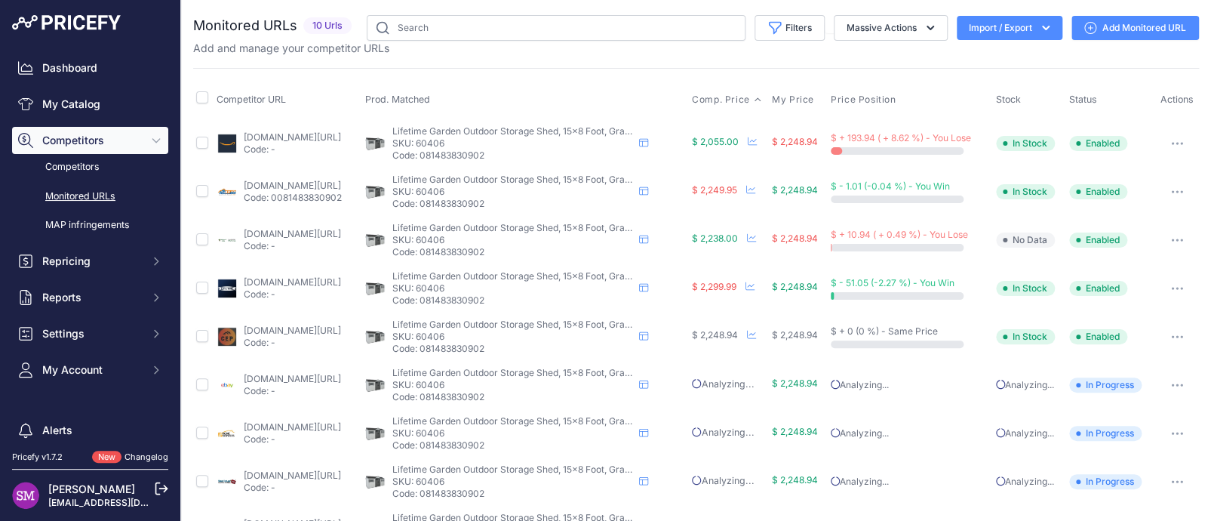
click at [732, 98] on span "Comp. Price" at bounding box center [721, 100] width 58 height 12
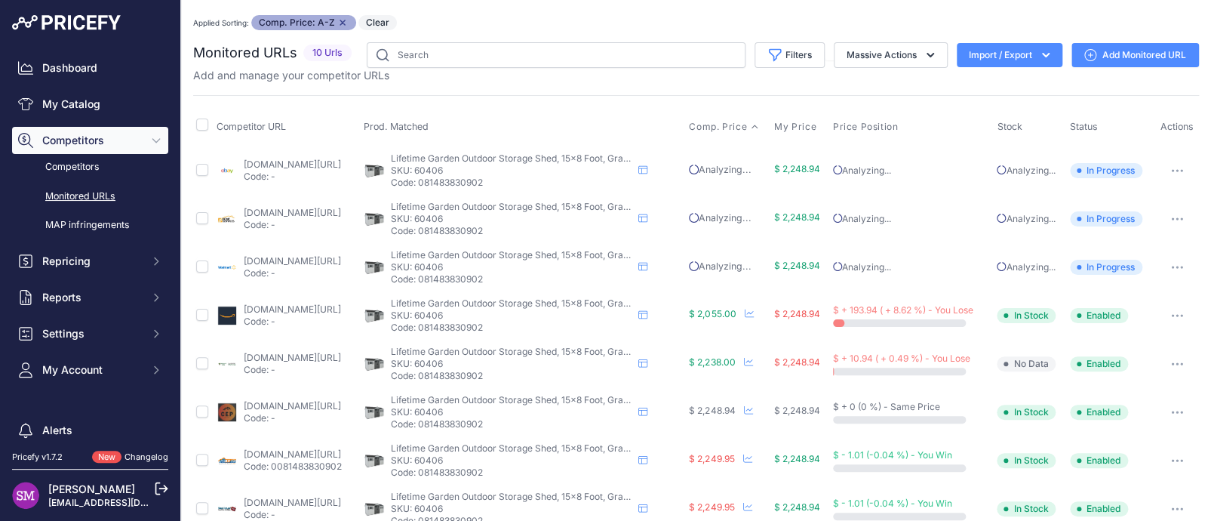
click at [300, 257] on link "walmart.com/ip/lifetime-lockable-diy-polyethylene-outdoor-storage-shed-106-5-sq…" at bounding box center [292, 260] width 97 height 11
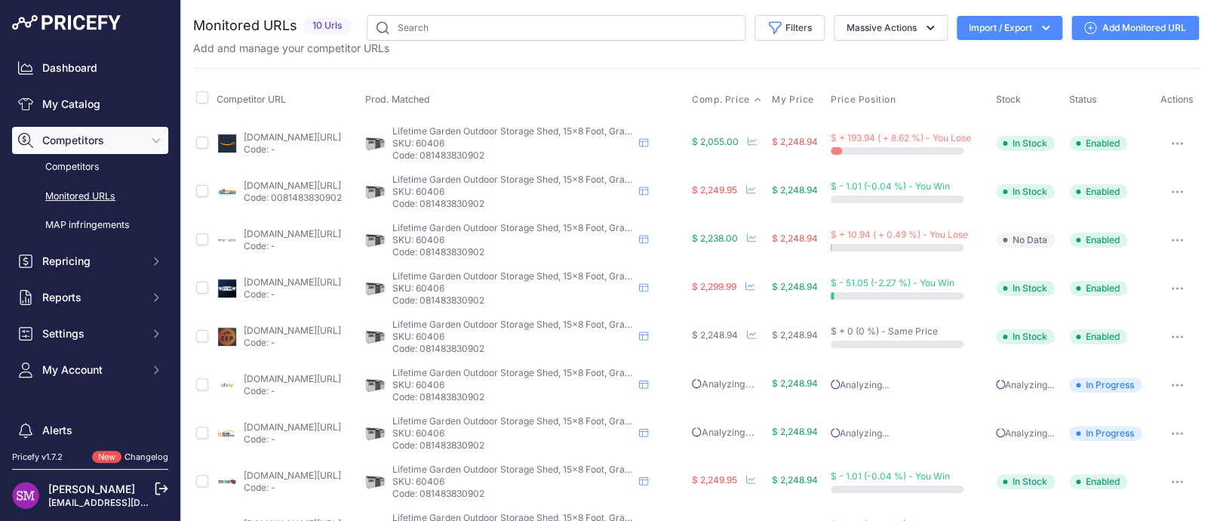
click at [731, 102] on span "Comp. Price" at bounding box center [721, 100] width 58 height 12
click at [727, 95] on span "Comp. Price" at bounding box center [723, 100] width 58 height 12
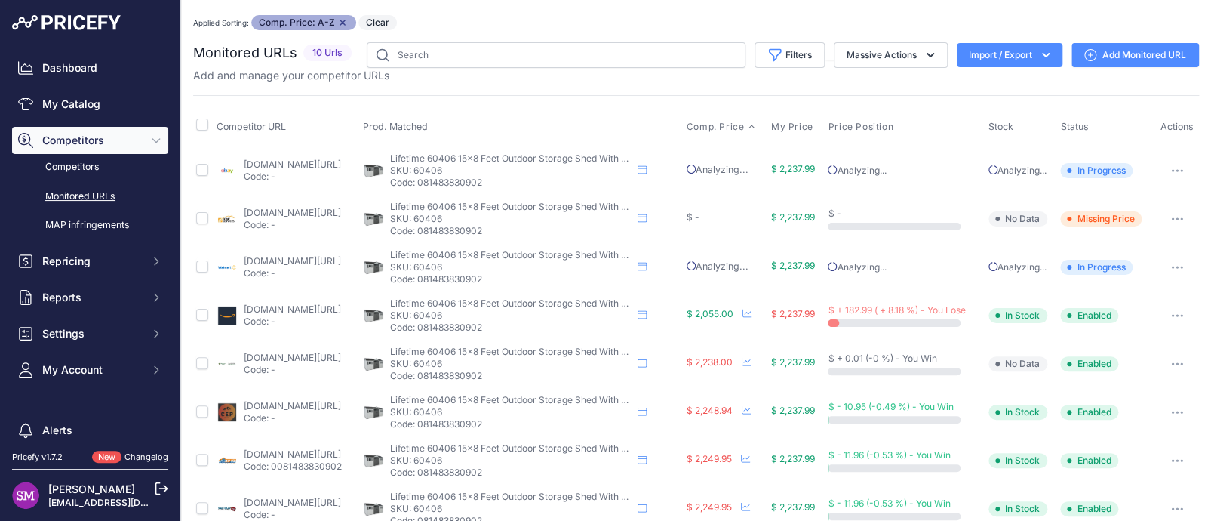
click at [1171, 219] on icon "button" at bounding box center [1177, 218] width 12 height 3
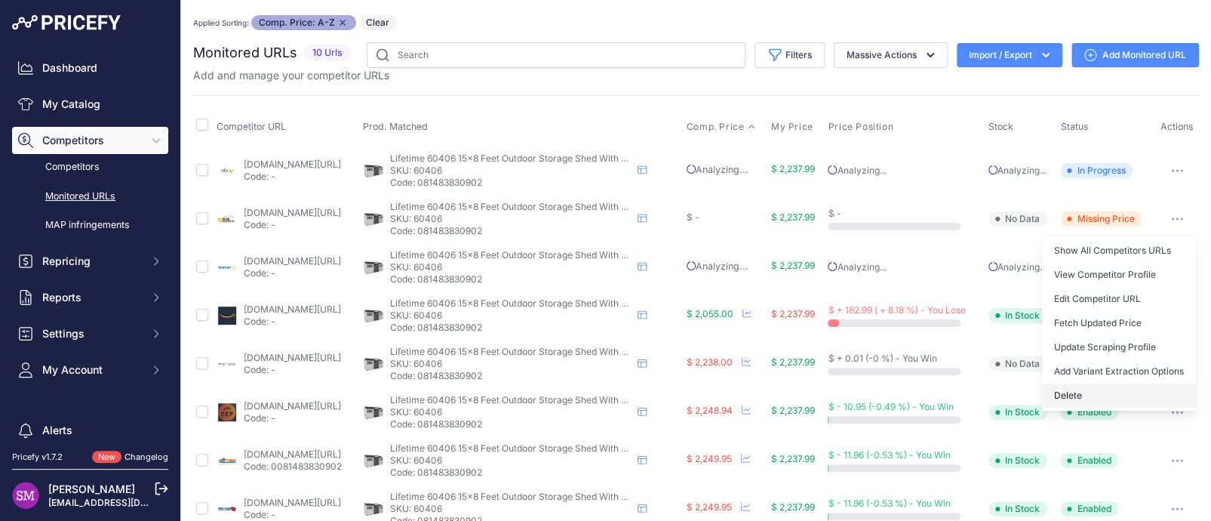
click at [1065, 398] on button "Delete" at bounding box center [1119, 395] width 154 height 24
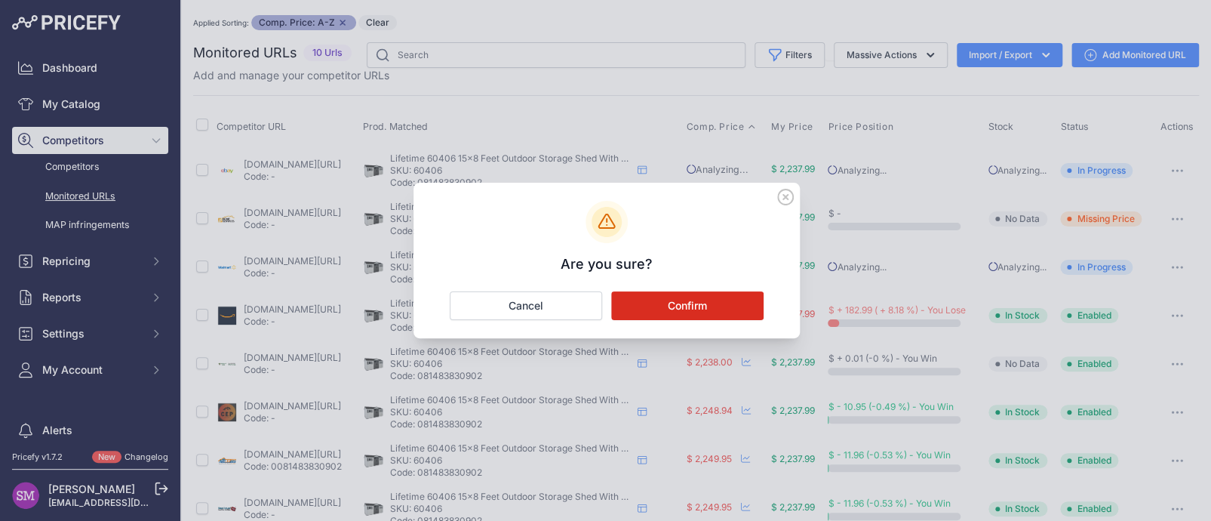
click at [677, 312] on button "Confirm" at bounding box center [687, 305] width 152 height 29
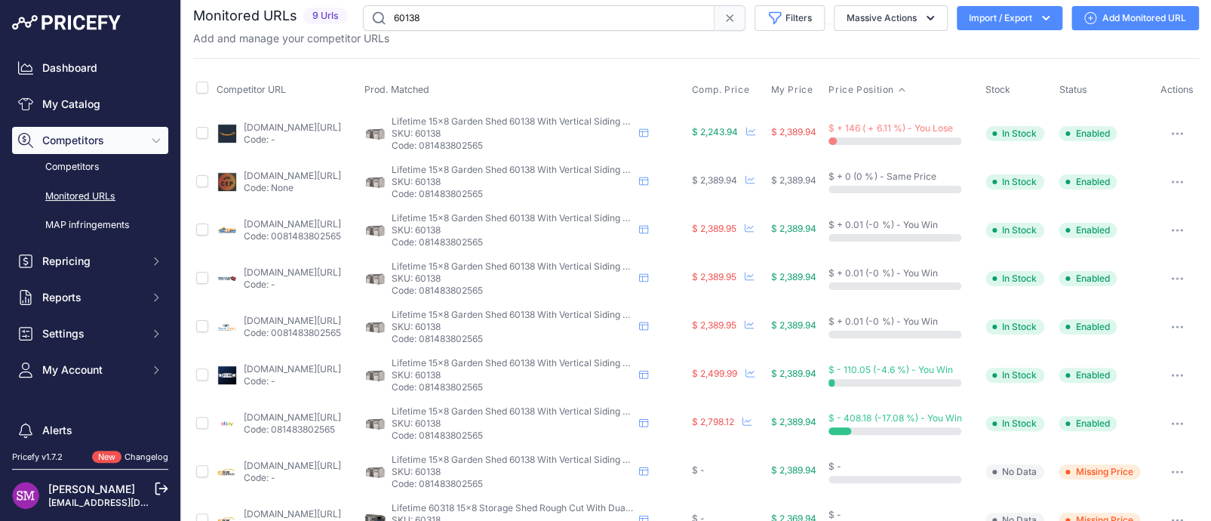
scroll to position [74, 0]
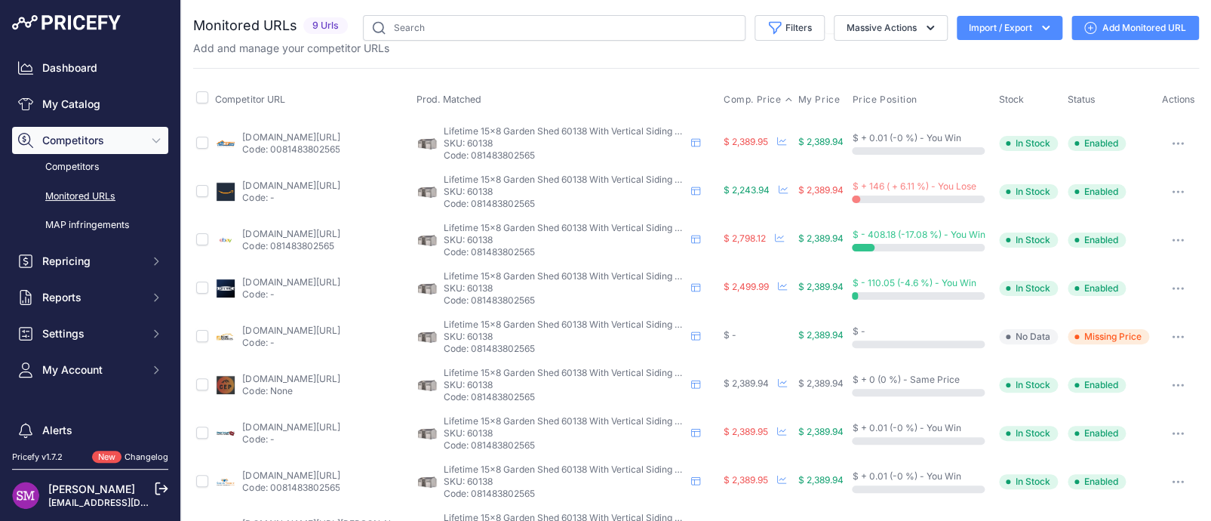
click at [727, 100] on span "Comp. Price" at bounding box center [753, 100] width 58 height 12
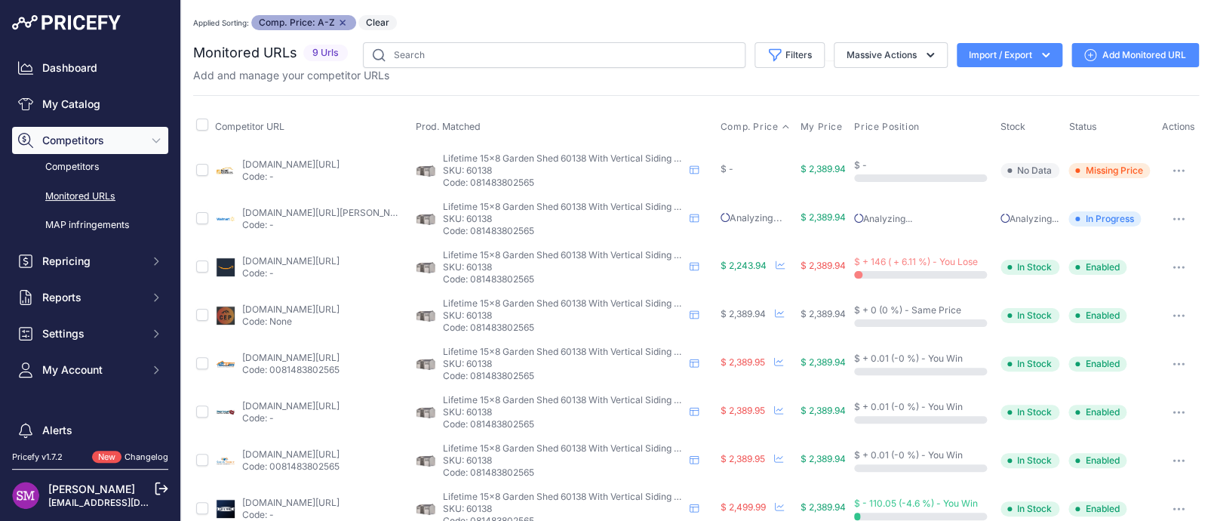
click at [1173, 170] on icon "button" at bounding box center [1174, 171] width 2 height 2
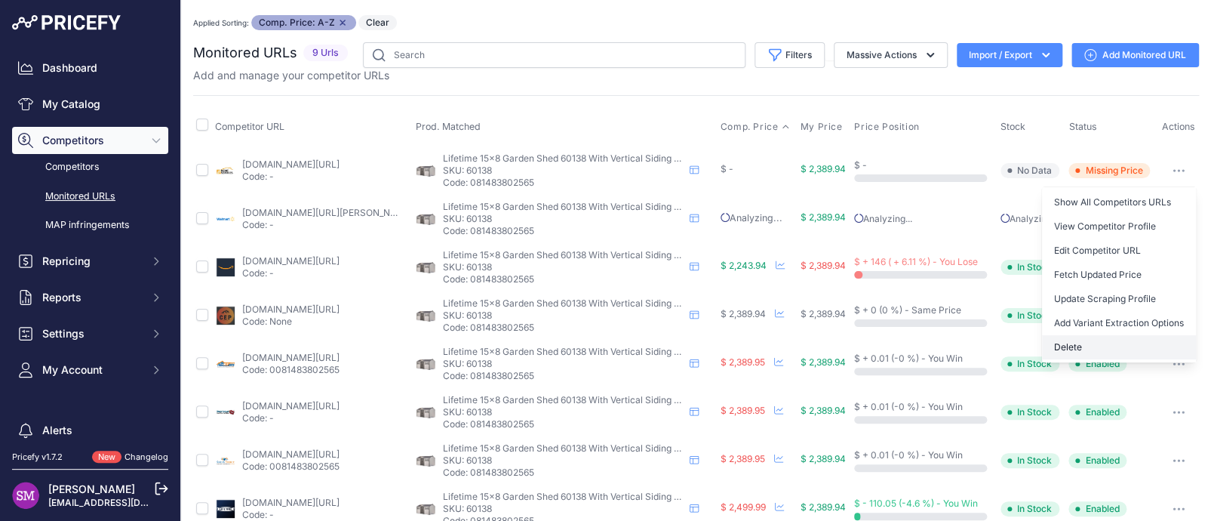
click at [1079, 344] on button "Delete" at bounding box center [1119, 347] width 154 height 24
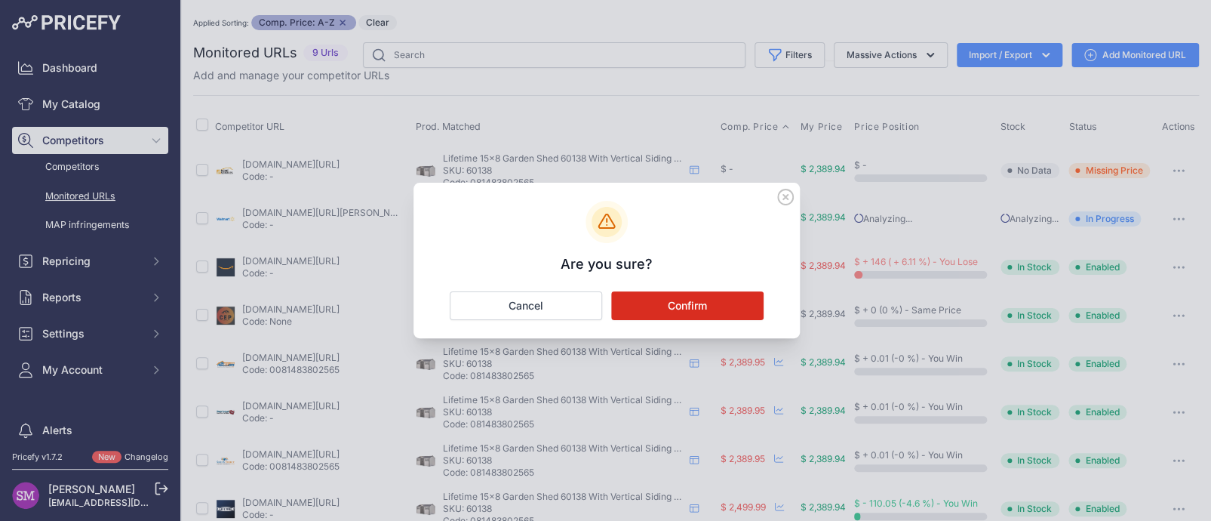
click at [705, 312] on button "Confirm" at bounding box center [687, 305] width 152 height 29
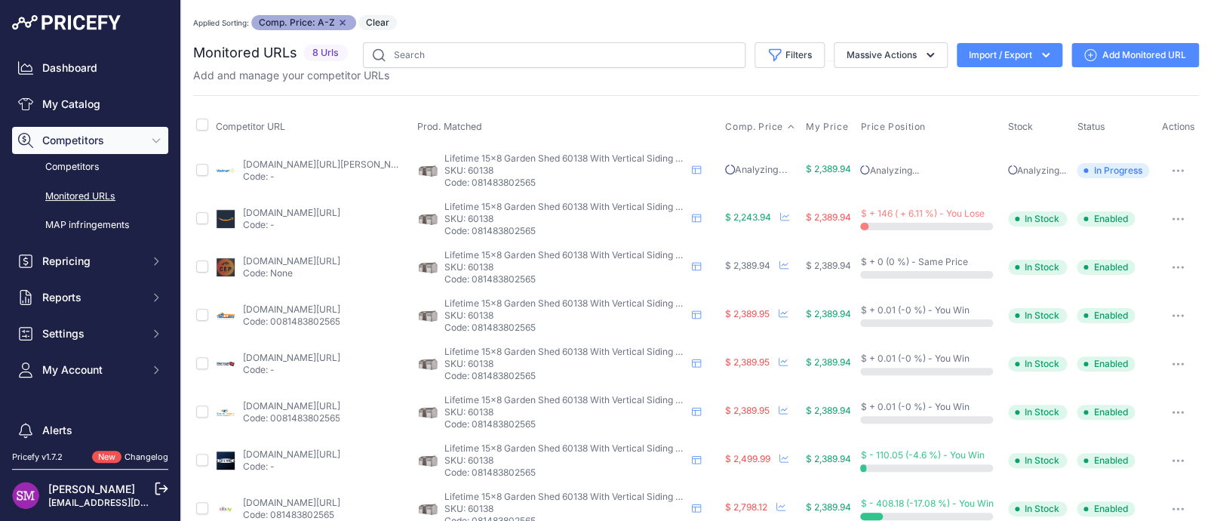
click at [527, 21] on div "Applied Sorting: Comp. Price: A-Z Remove sort option Clear" at bounding box center [696, 22] width 1006 height 15
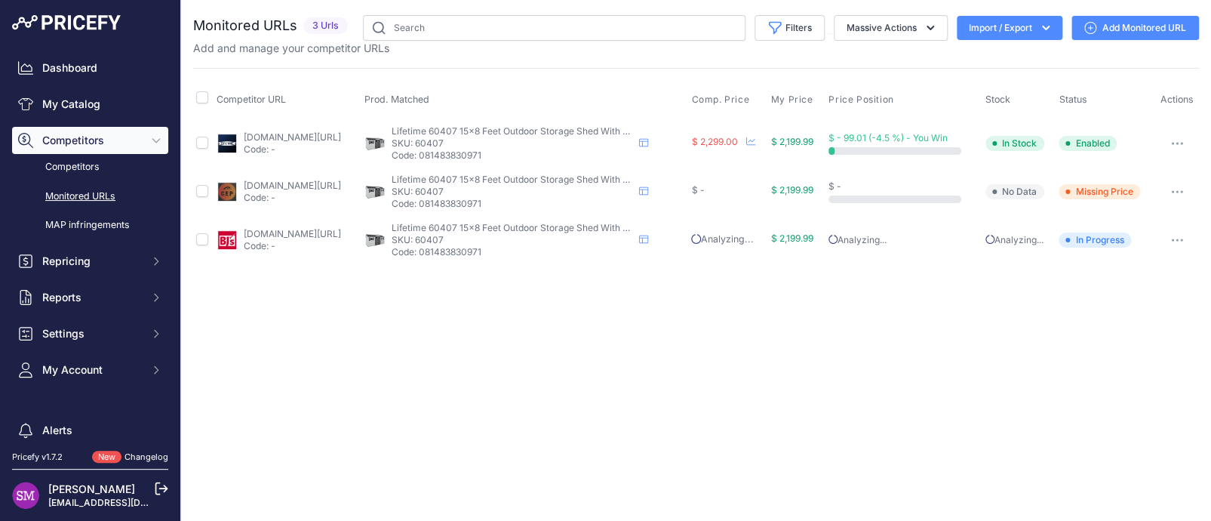
click at [305, 182] on link "[DOMAIN_NAME][URL]" at bounding box center [292, 185] width 97 height 11
click at [1175, 190] on icon "button" at bounding box center [1177, 191] width 12 height 3
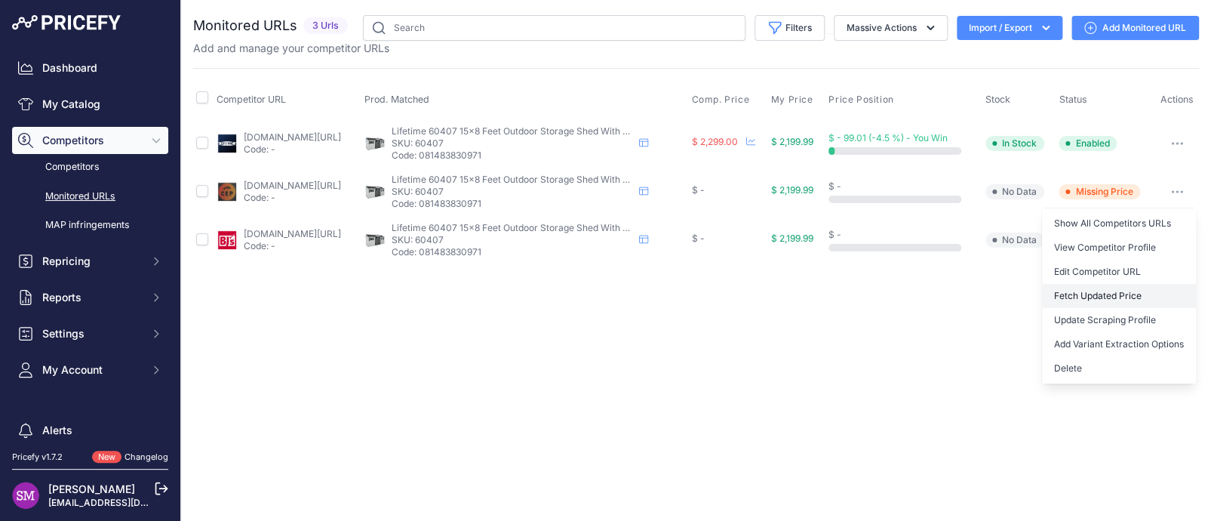
click at [1106, 287] on button "Fetch Updated Price" at bounding box center [1119, 296] width 154 height 24
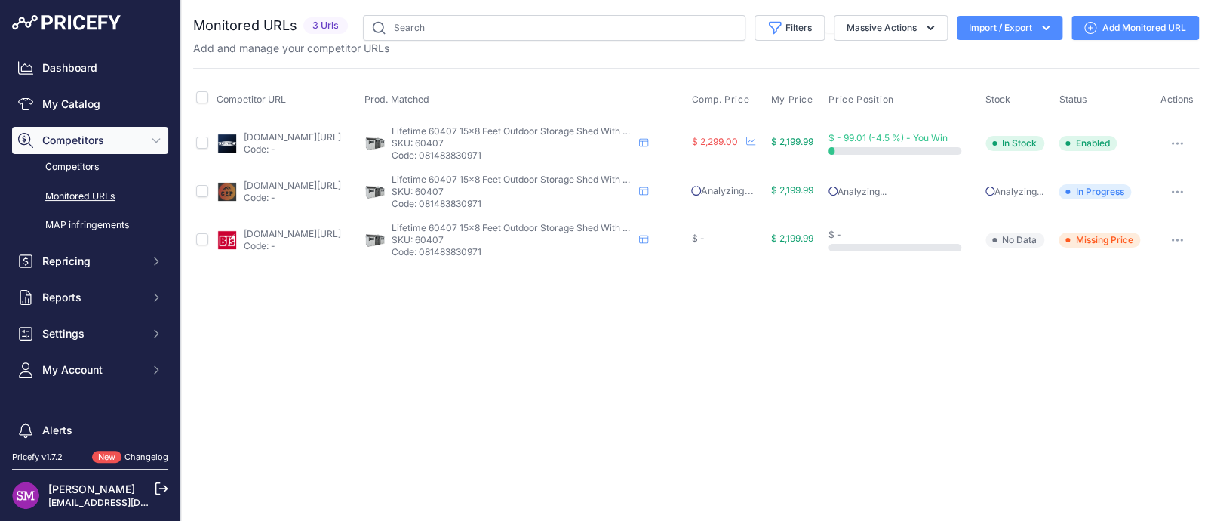
click at [1175, 235] on button "button" at bounding box center [1177, 239] width 30 height 21
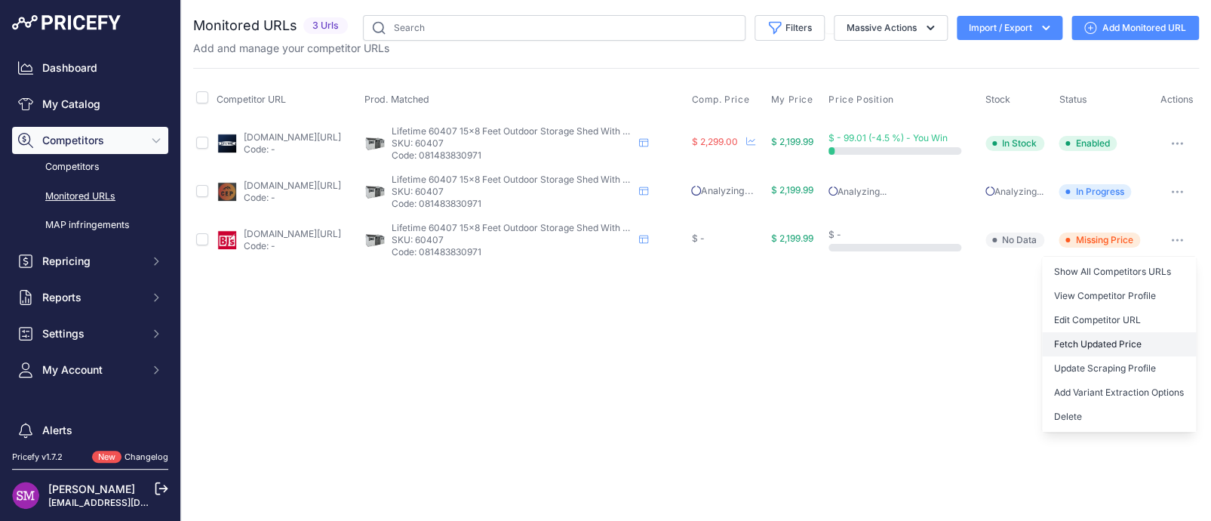
click at [1092, 339] on button "Fetch Updated Price" at bounding box center [1119, 344] width 154 height 24
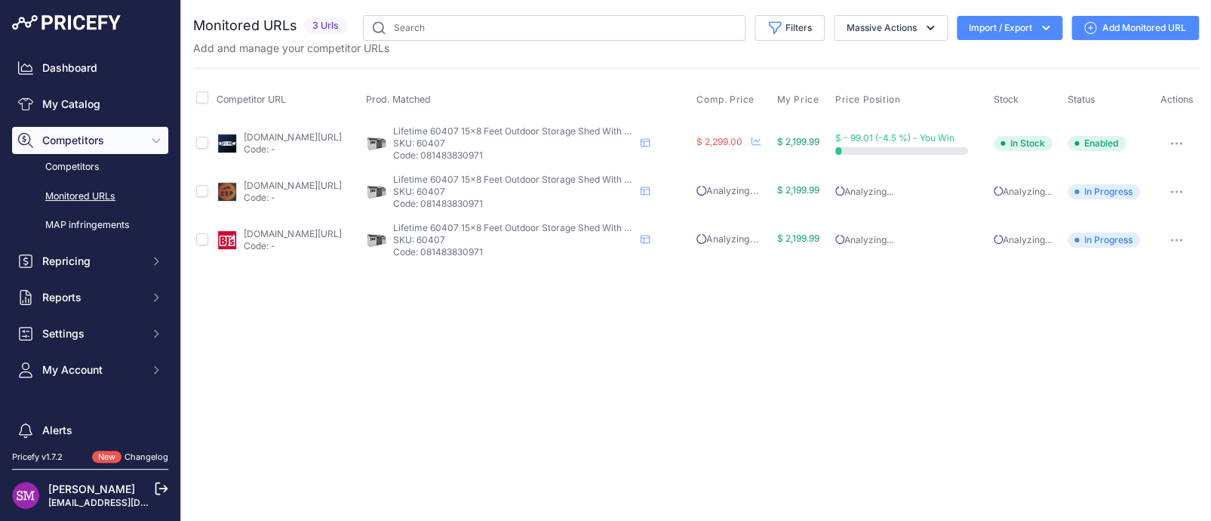
click at [239, 236] on div "bjs.com/product/lifetime-15-x-8-outdoor-storage-shed/3000000000004225253/ Code:…" at bounding box center [288, 240] width 143 height 24
click at [257, 231] on link "bjs.com/product/lifetime-15-x-8-outdoor-storage-shed/3000000000004225253/" at bounding box center [292, 233] width 97 height 11
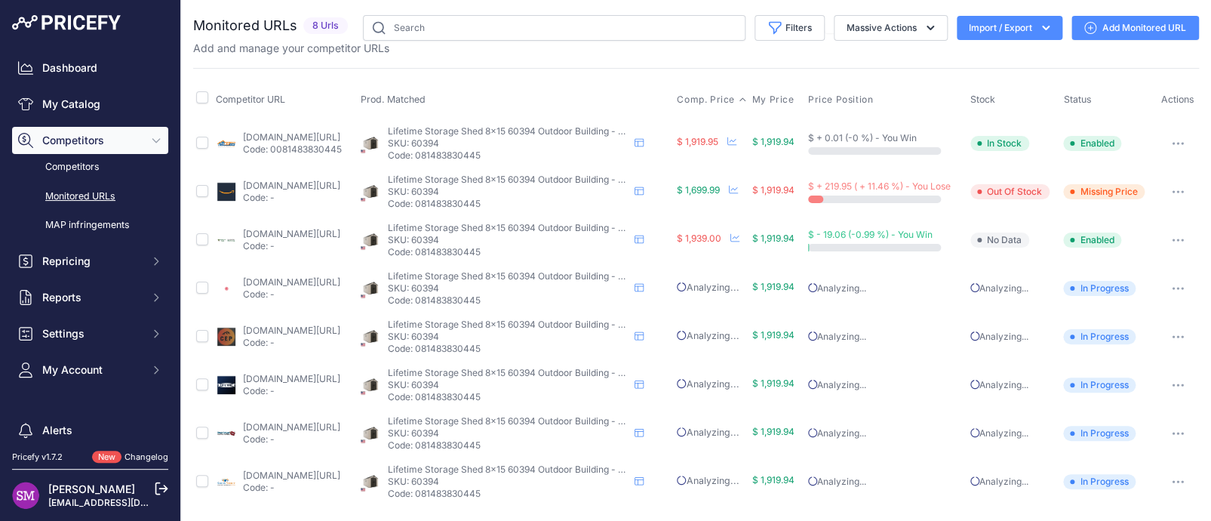
click at [726, 97] on span "Comp. Price" at bounding box center [706, 100] width 58 height 12
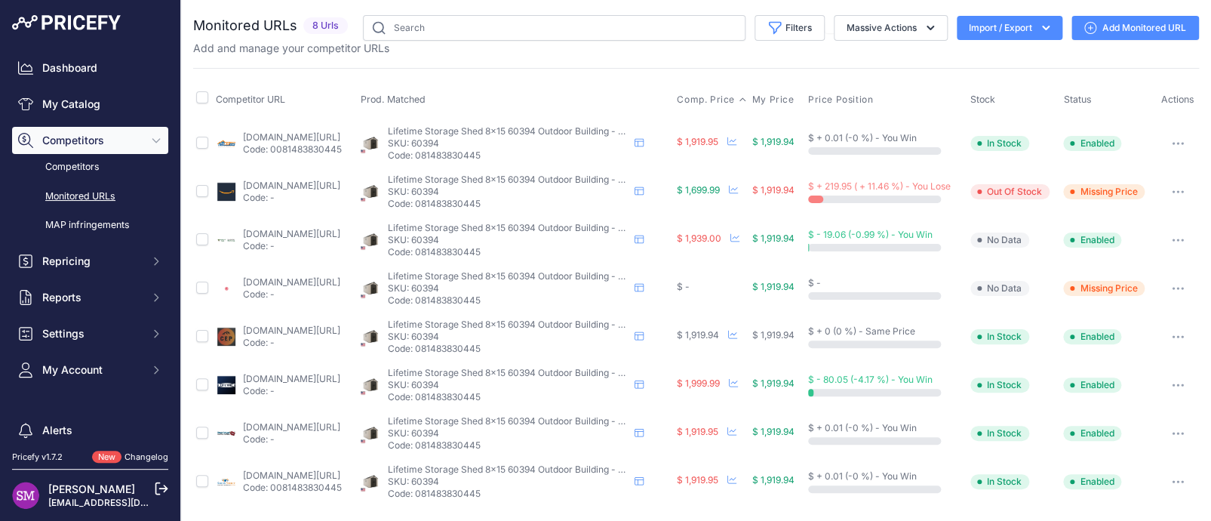
click at [735, 94] on span "Comp. Price" at bounding box center [706, 100] width 58 height 12
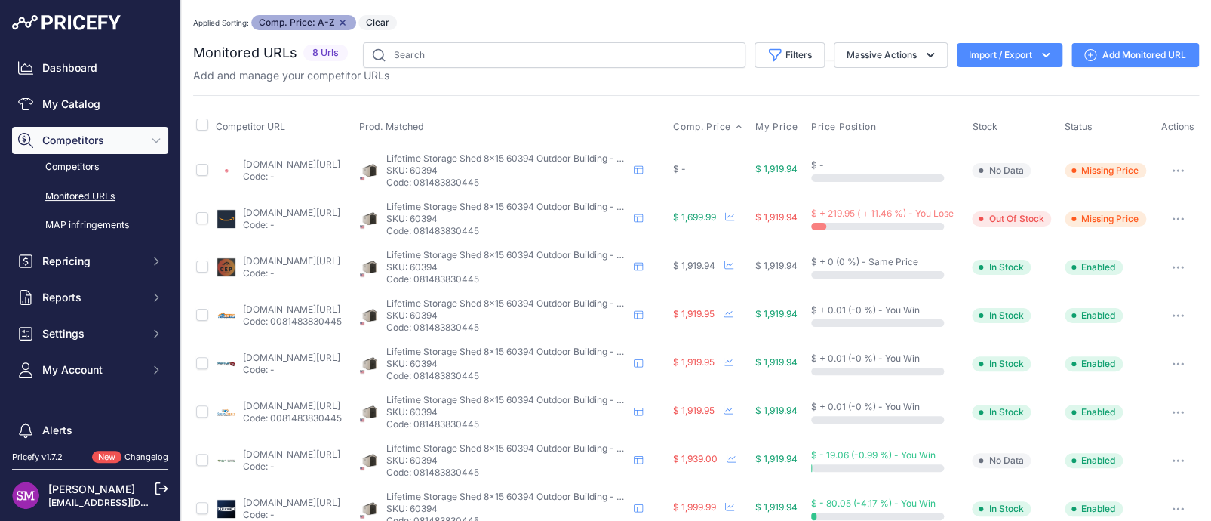
click at [287, 161] on link "[DOMAIN_NAME][URL]" at bounding box center [291, 163] width 97 height 11
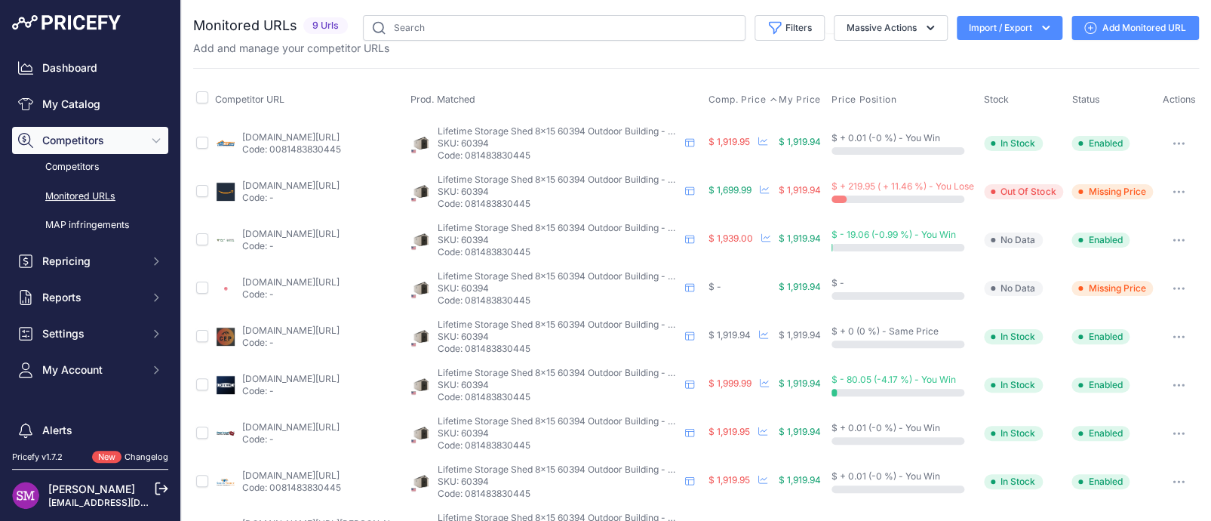
click at [719, 99] on span "Comp. Price" at bounding box center [737, 100] width 58 height 12
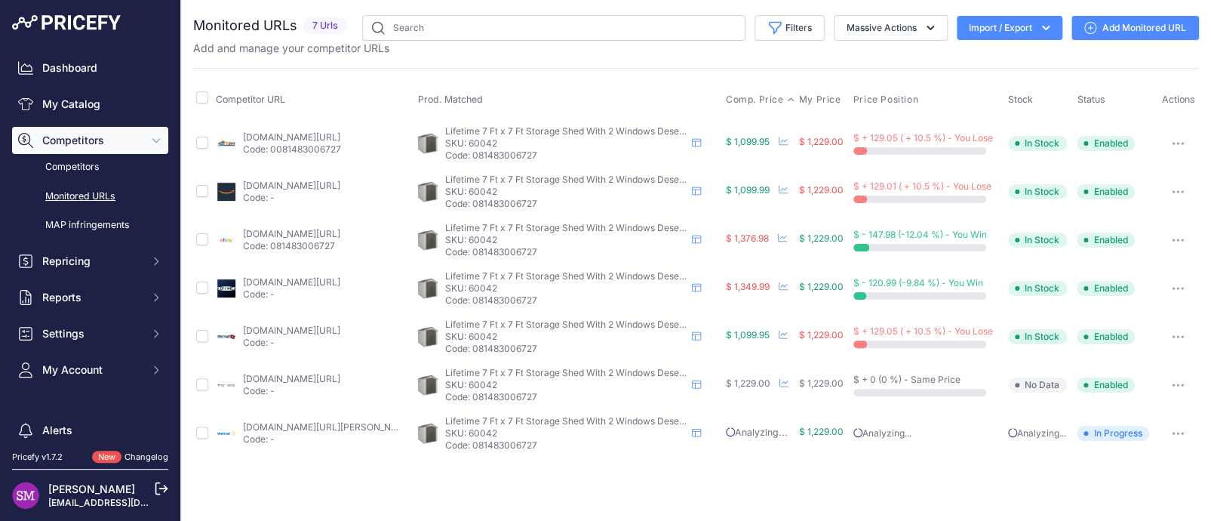
click at [739, 98] on span "Comp. Price" at bounding box center [755, 100] width 58 height 12
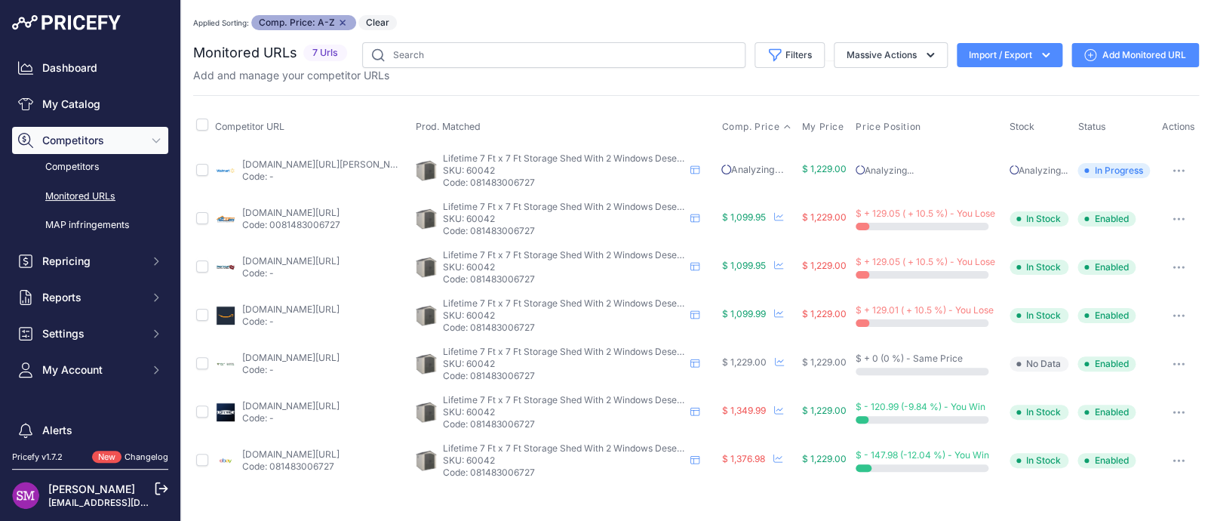
click at [282, 209] on link "[DOMAIN_NAME][URL]" at bounding box center [290, 212] width 97 height 11
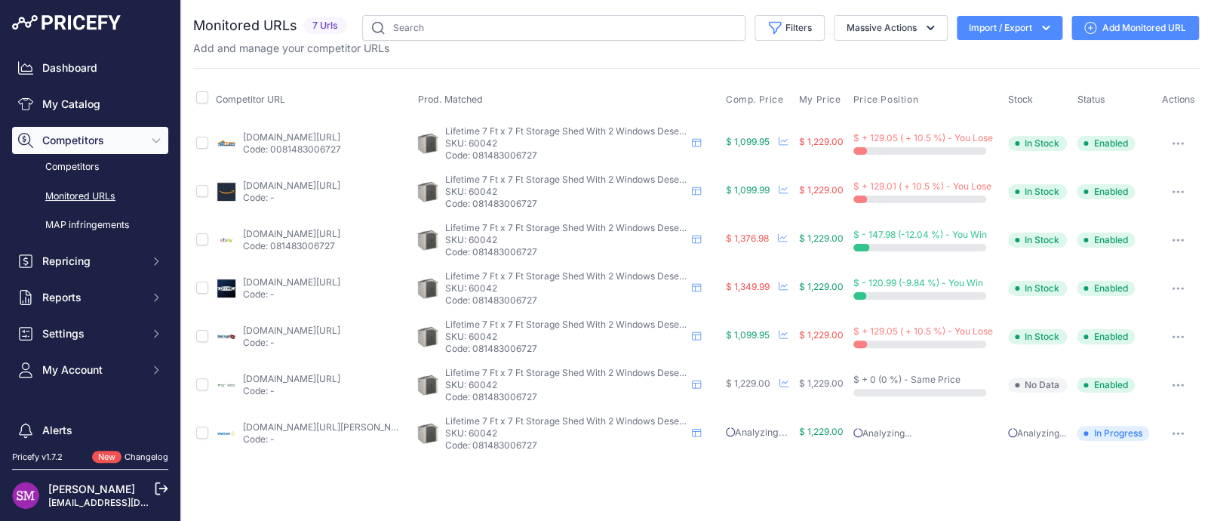
click at [264, 423] on link "walmart.com/ip/lifetime-lockable-polyethylene-outdoor-storage-shed-7-x-7-tan-br…" at bounding box center [328, 426] width 171 height 11
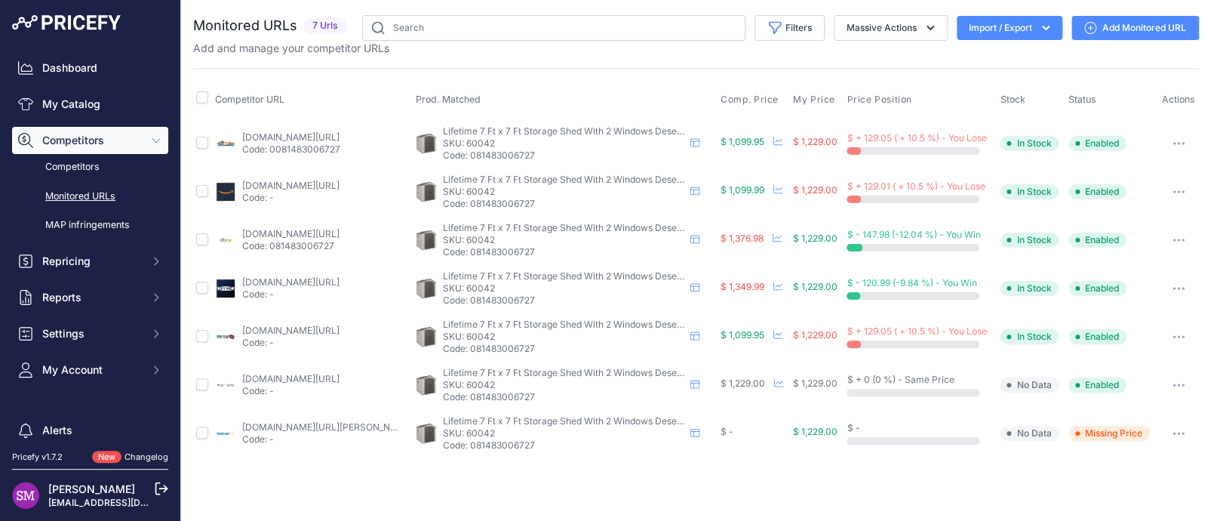
click at [287, 279] on link "[DOMAIN_NAME][URL]" at bounding box center [290, 281] width 97 height 11
